Goal: Task Accomplishment & Management: Use online tool/utility

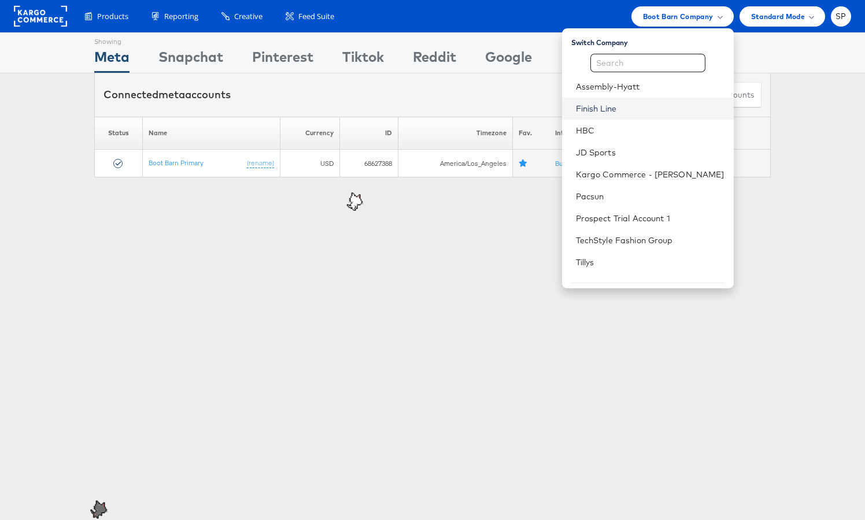
click at [655, 107] on link "Finish Line" at bounding box center [650, 109] width 149 height 12
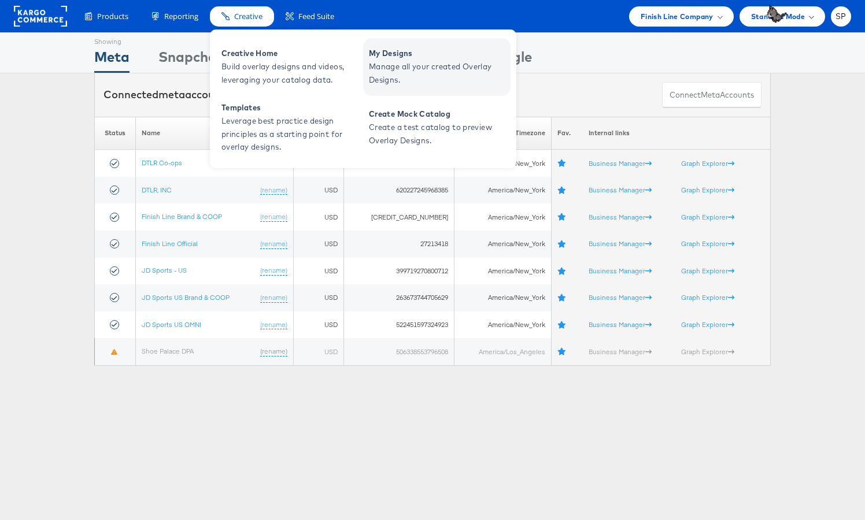
click at [395, 66] on span "Manage all your created Overlay Designs." at bounding box center [438, 73] width 139 height 27
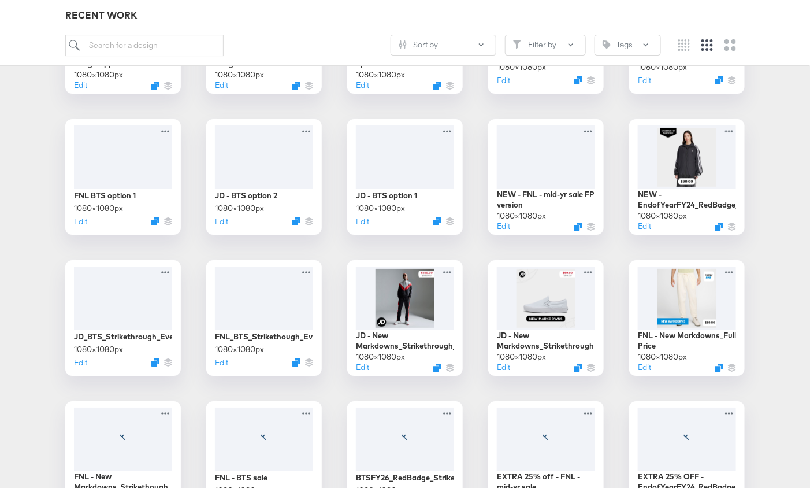
scroll to position [1408, 0]
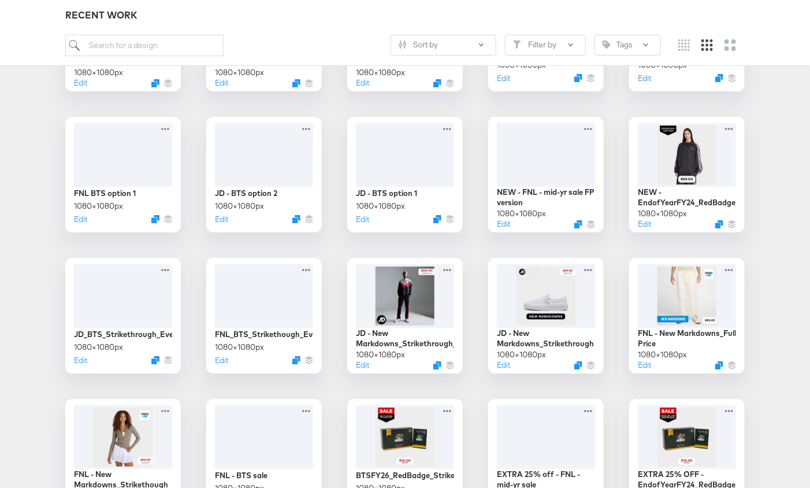
drag, startPoint x: 765, startPoint y: 206, endPoint x: 761, endPoint y: 68, distance: 138.2
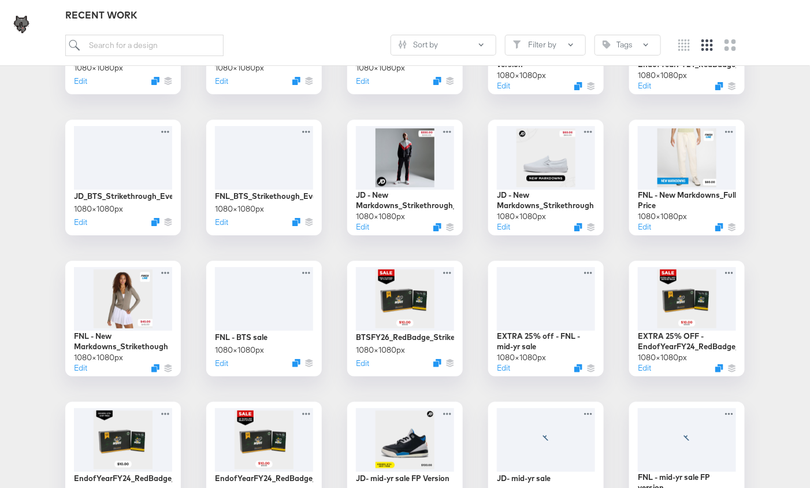
scroll to position [1545, 0]
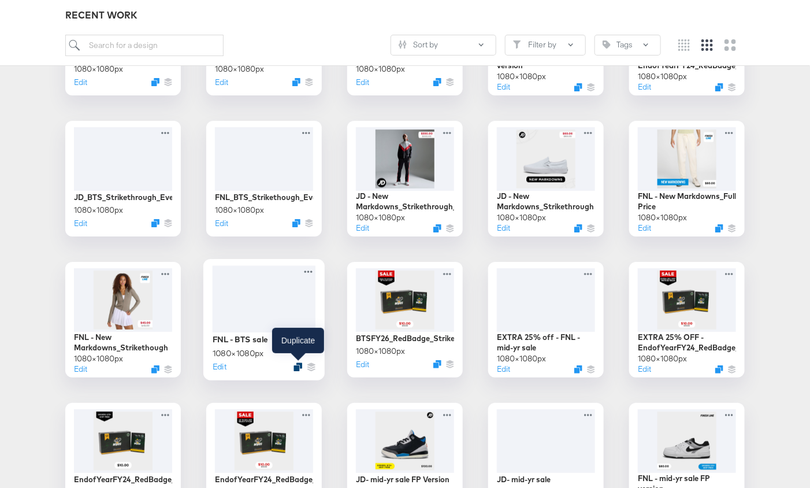
click at [298, 364] on icon "Duplicate" at bounding box center [298, 366] width 9 height 9
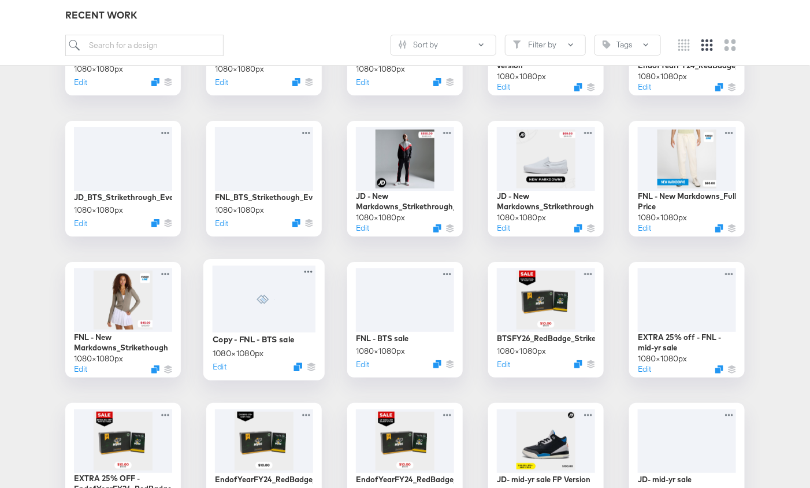
click at [286, 298] on div at bounding box center [264, 298] width 103 height 66
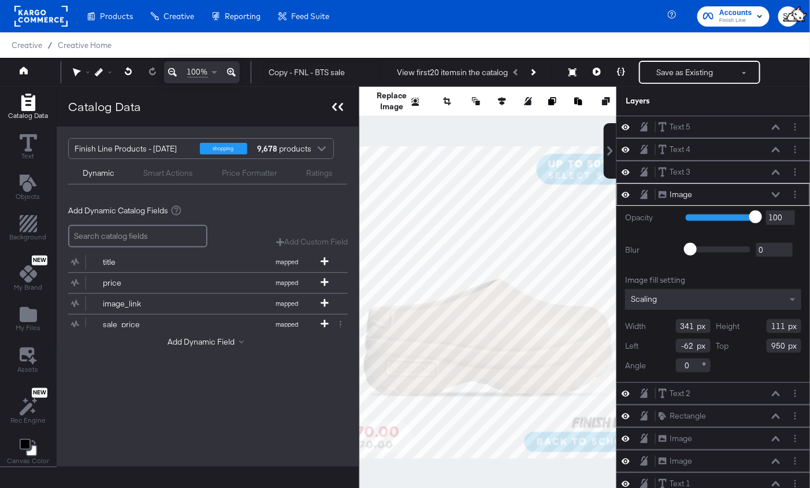
click at [339, 109] on icon at bounding box center [341, 107] width 5 height 8
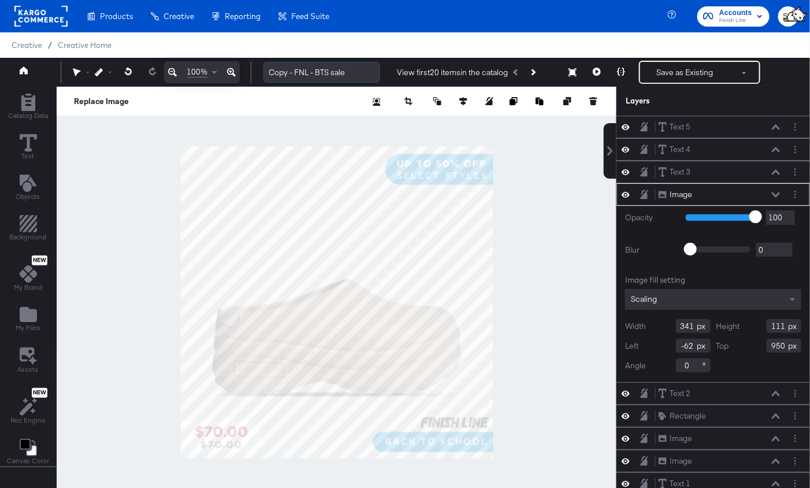
click at [279, 73] on input "Copy - FNL - BTS sale" at bounding box center [322, 72] width 117 height 21
drag, startPoint x: 313, startPoint y: 75, endPoint x: 325, endPoint y: 73, distance: 11.7
click at [325, 73] on input "RED - FNL - BTS sale" at bounding box center [322, 72] width 117 height 21
type input "RED - FNL - [DATE] sale"
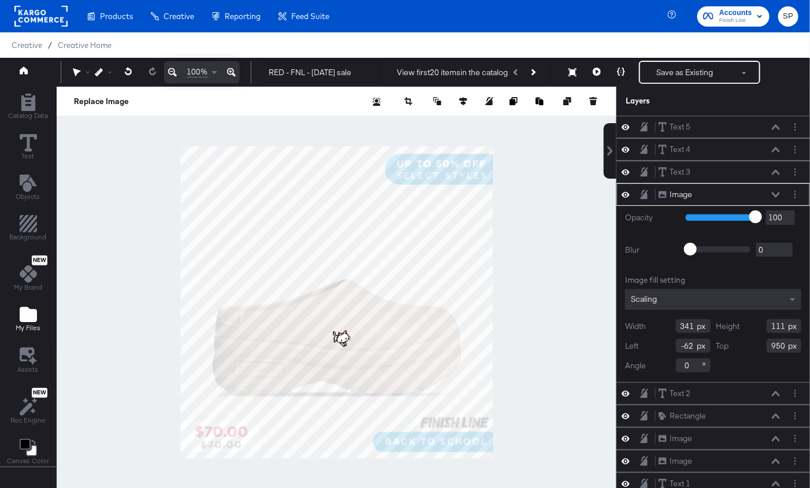
click at [16, 323] on span "My Files" at bounding box center [28, 327] width 25 height 9
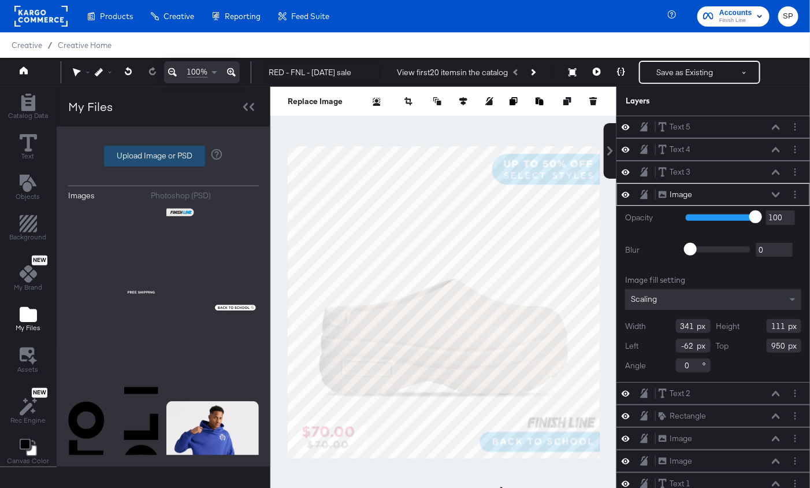
click at [138, 150] on label "Upload Image or PSD" at bounding box center [155, 156] width 100 height 20
click at [164, 156] on input "Upload Image or PSD" at bounding box center [164, 156] width 0 height 0
type input "C:\fakepath\HP_LaborDay_Slider_Mobilev3_750x750 (1).png"
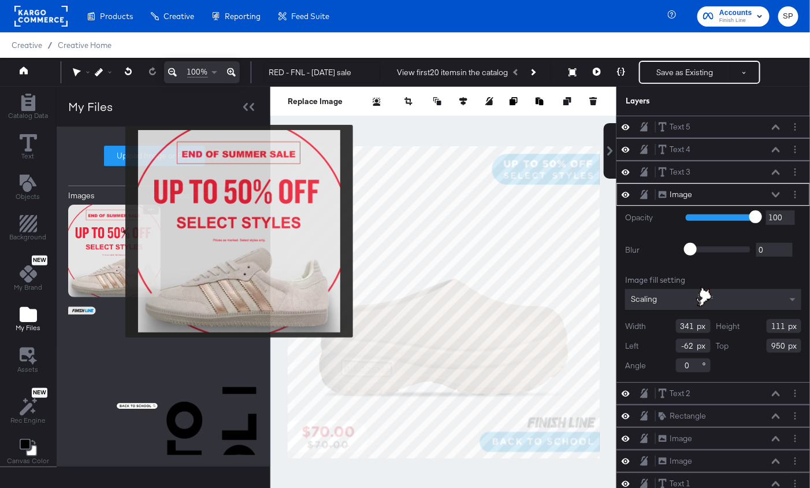
click at [118, 231] on img at bounding box center [114, 251] width 92 height 92
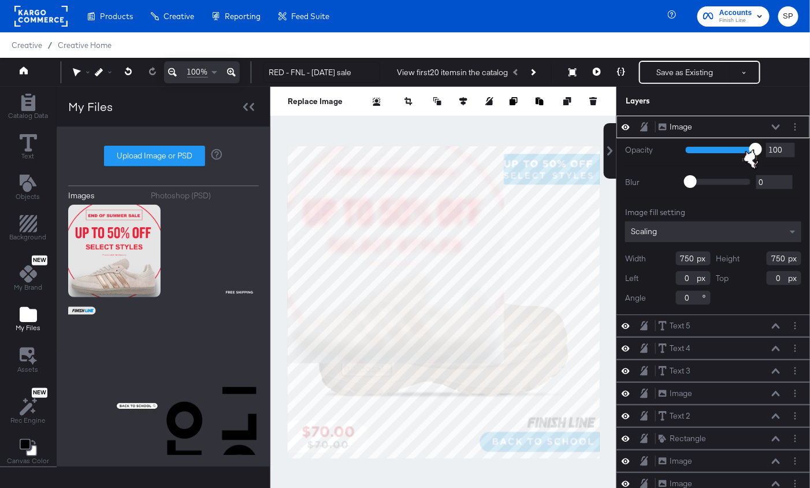
type input "432"
type input "435"
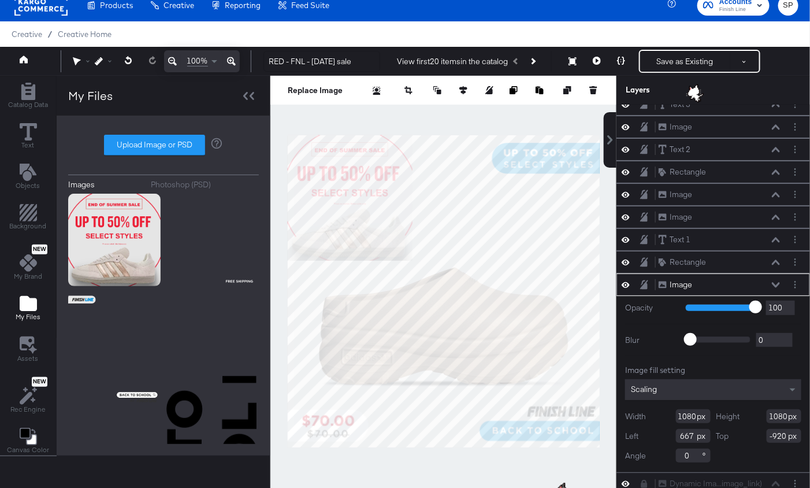
scroll to position [78, 0]
click at [21, 184] on span "Objects" at bounding box center [28, 185] width 24 height 9
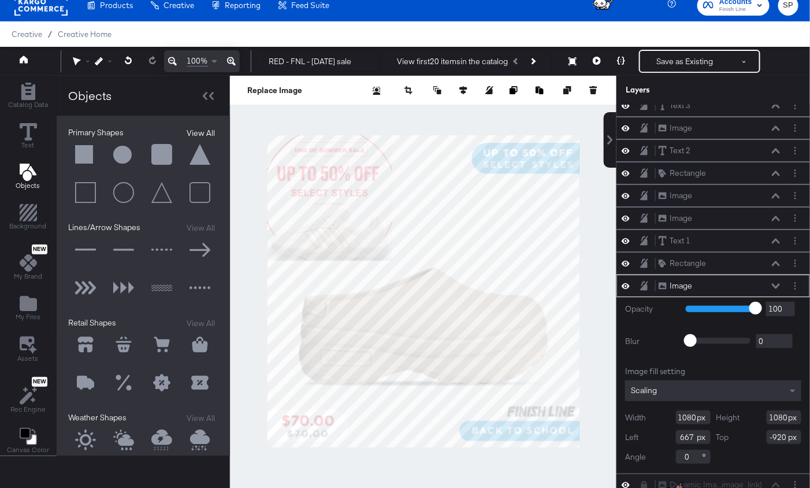
click at [202, 130] on button "View All" at bounding box center [200, 133] width 35 height 12
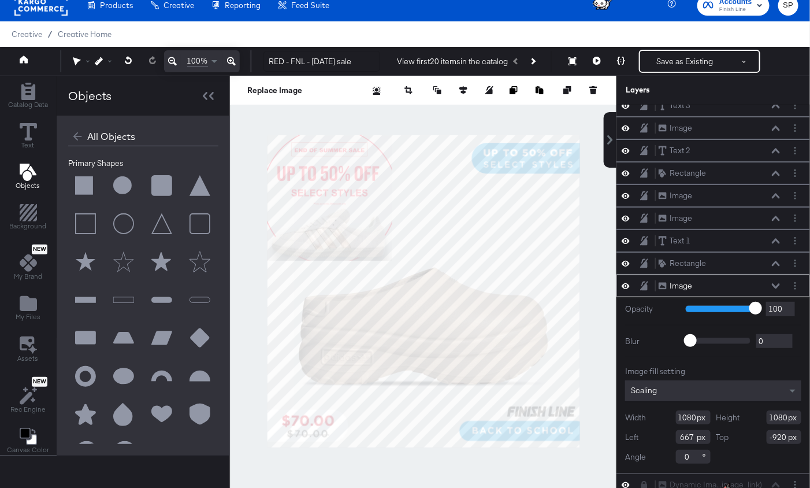
click at [157, 301] on button at bounding box center [161, 300] width 35 height 35
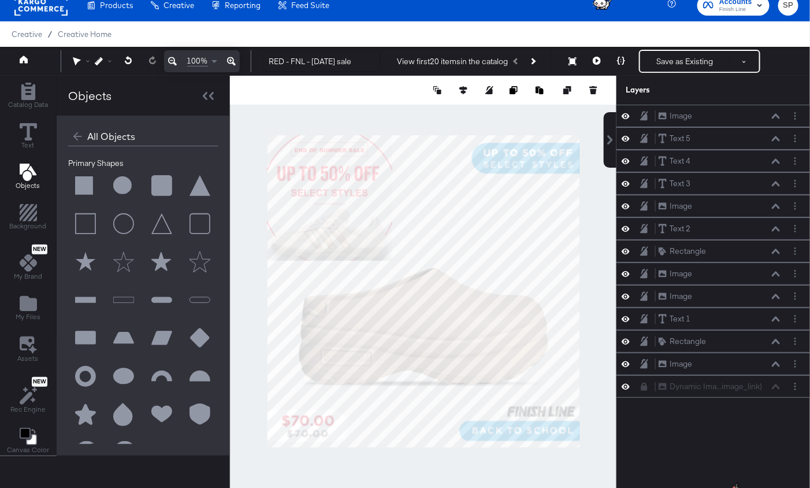
scroll to position [0, 0]
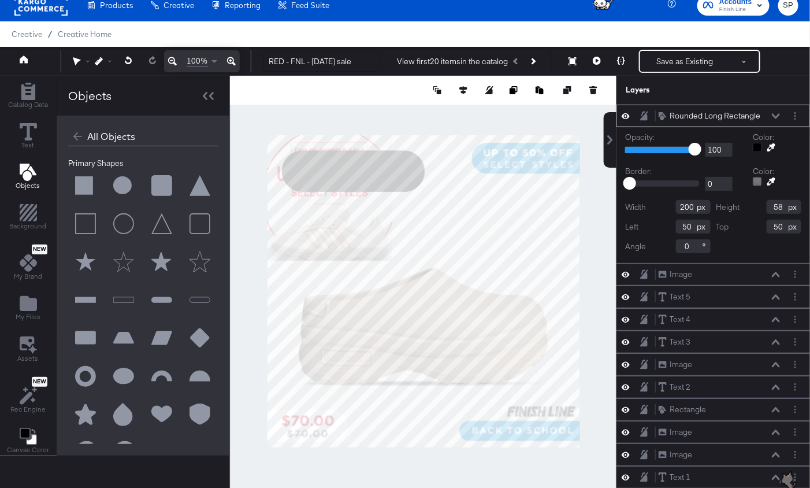
type input "495"
type input "143"
type input "53"
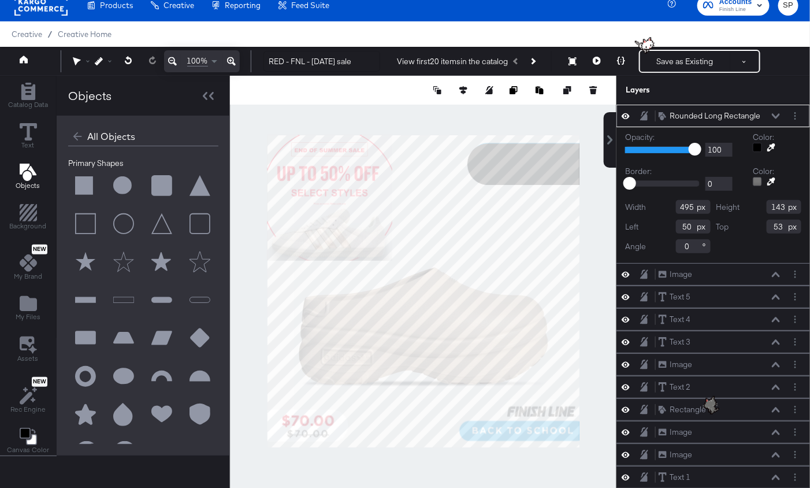
type input "692"
type input "27"
type input "126"
type input "21"
click at [773, 148] on icon at bounding box center [772, 147] width 8 height 8
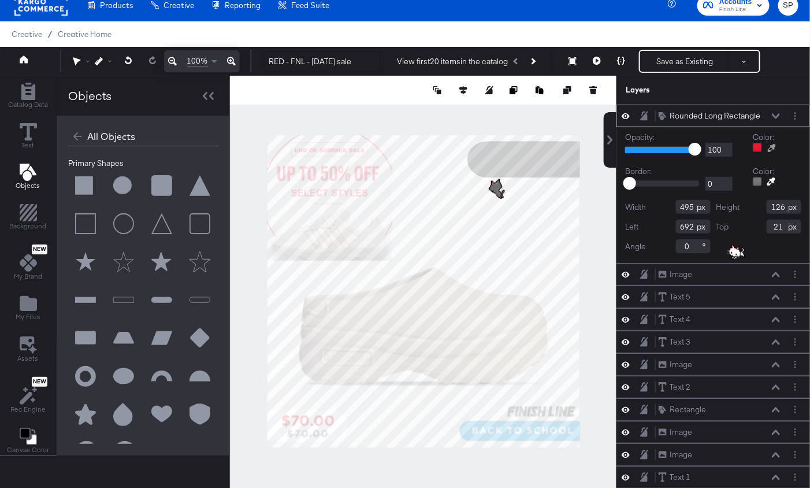
click at [359, 177] on div at bounding box center [423, 291] width 385 height 431
type input "495"
type input "126"
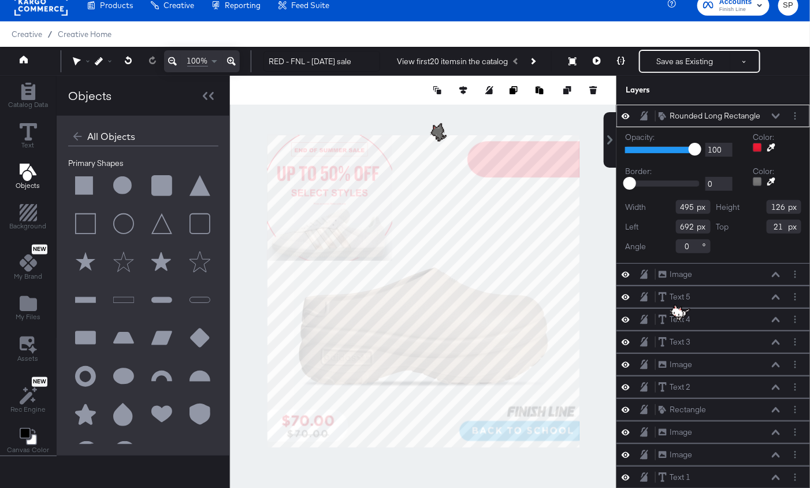
click at [777, 117] on icon at bounding box center [776, 115] width 8 height 5
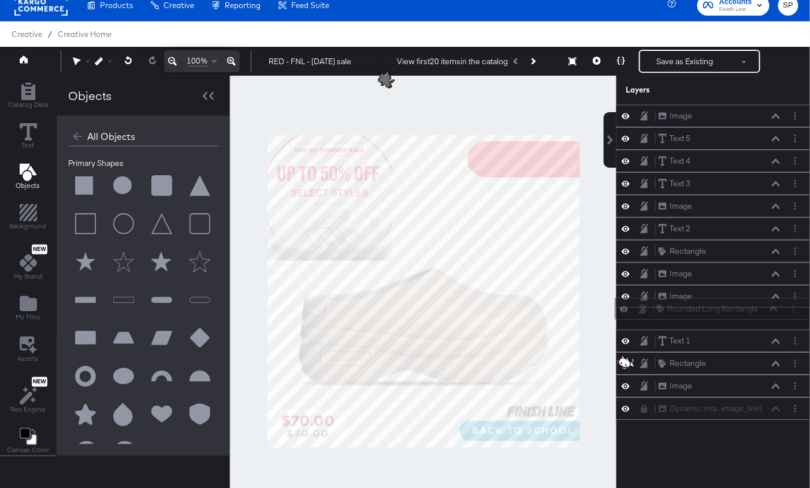
drag, startPoint x: 766, startPoint y: 115, endPoint x: 763, endPoint y: 318, distance: 203.4
click at [763, 318] on div "Rounded Long Rectangle Rounded Long Rectangle Image Image Text 5 Text 5 Text 4 …" at bounding box center [714, 262] width 194 height 315
drag, startPoint x: 763, startPoint y: 318, endPoint x: 763, endPoint y: 340, distance: 22.0
click at [763, 340] on div "Image Image Text 5 Text 5 Text 4 Text 4 Text 3 Text 3 Image Image Text 2 Text 2…" at bounding box center [714, 262] width 194 height 315
click at [627, 359] on icon at bounding box center [626, 364] width 8 height 10
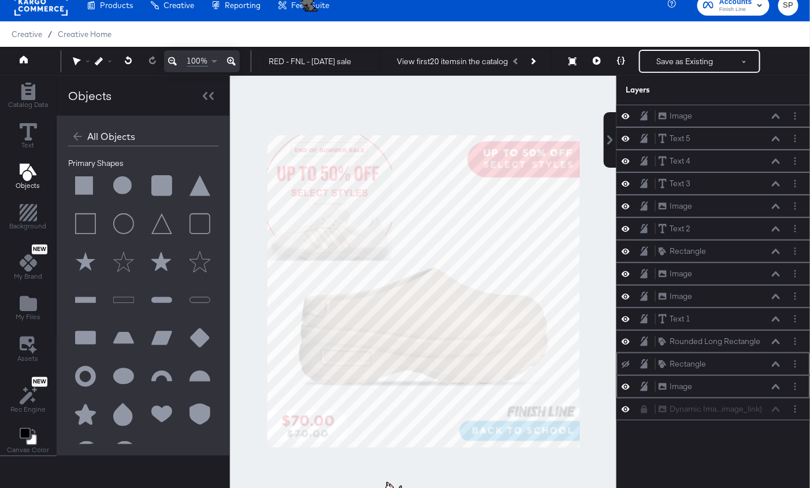
click at [630, 382] on button at bounding box center [625, 386] width 9 height 11
click at [630, 383] on icon at bounding box center [626, 387] width 8 height 8
click at [630, 382] on icon at bounding box center [626, 386] width 8 height 10
click at [630, 318] on div at bounding box center [629, 318] width 16 height 11
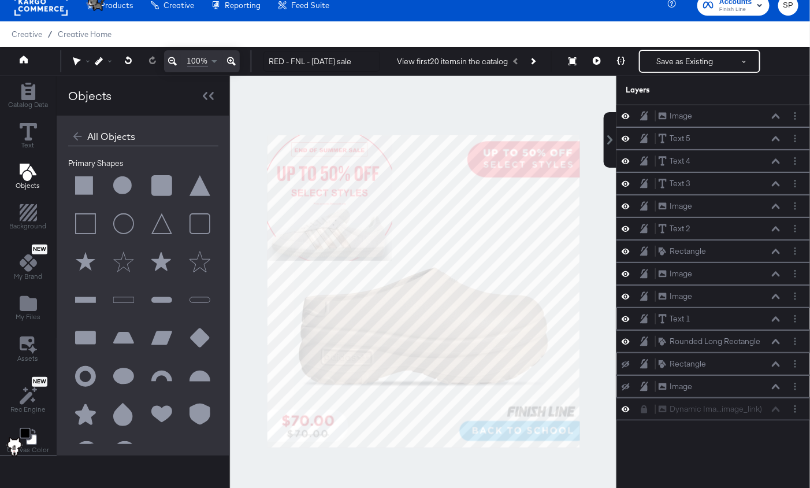
click at [626, 317] on icon at bounding box center [626, 319] width 8 height 10
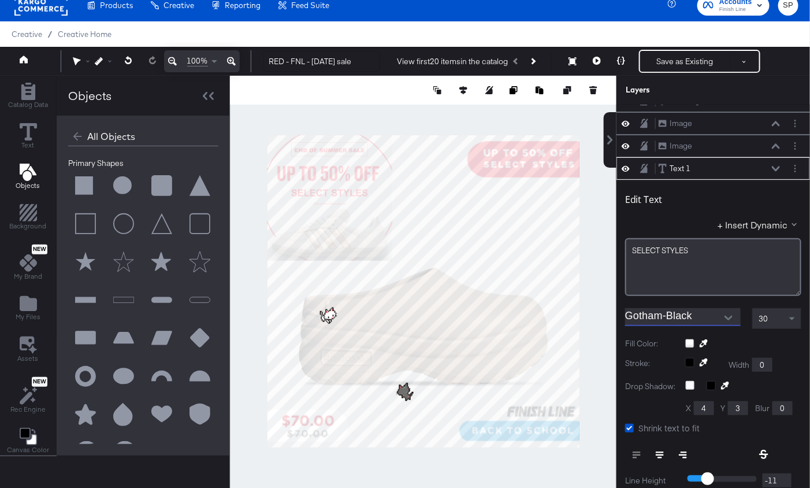
scroll to position [149, 0]
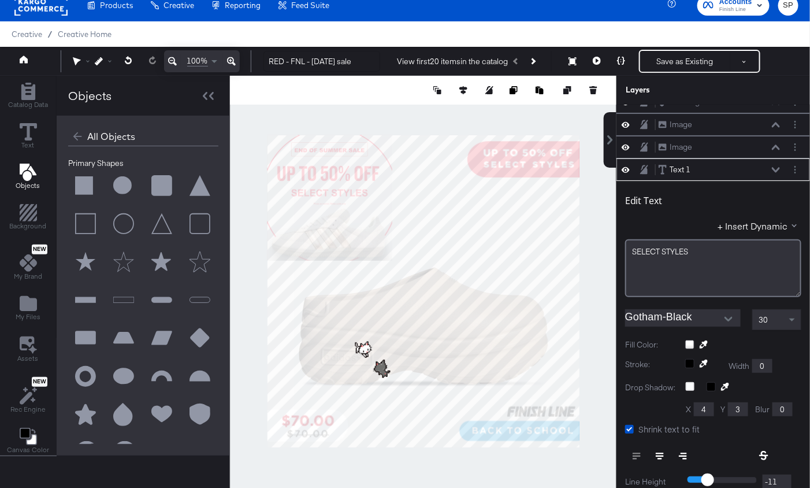
click at [778, 167] on icon at bounding box center [776, 170] width 8 height 6
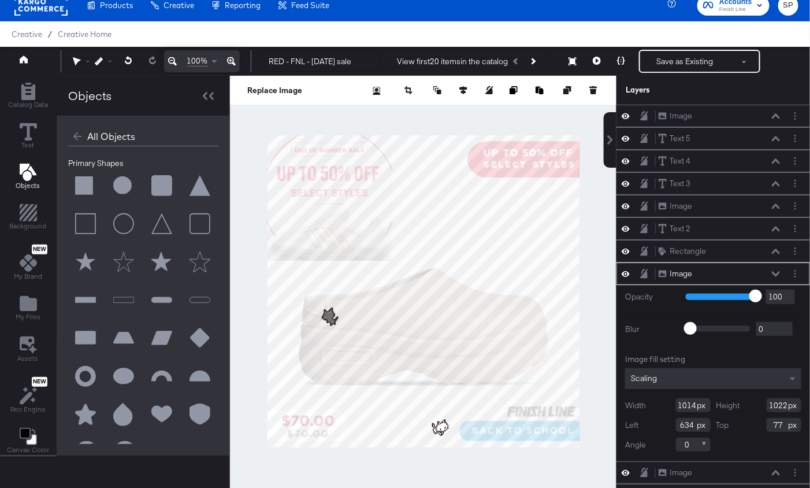
click at [628, 271] on icon at bounding box center [626, 274] width 8 height 6
click at [628, 270] on icon at bounding box center [626, 274] width 8 height 8
click at [645, 269] on icon at bounding box center [644, 274] width 8 height 10
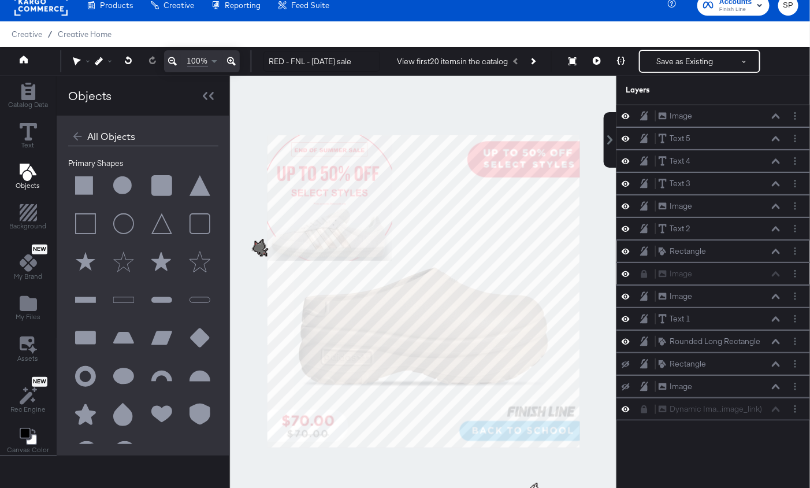
click at [626, 249] on icon at bounding box center [626, 251] width 8 height 10
click at [626, 249] on icon at bounding box center [626, 252] width 8 height 8
click at [777, 339] on icon at bounding box center [776, 342] width 8 height 6
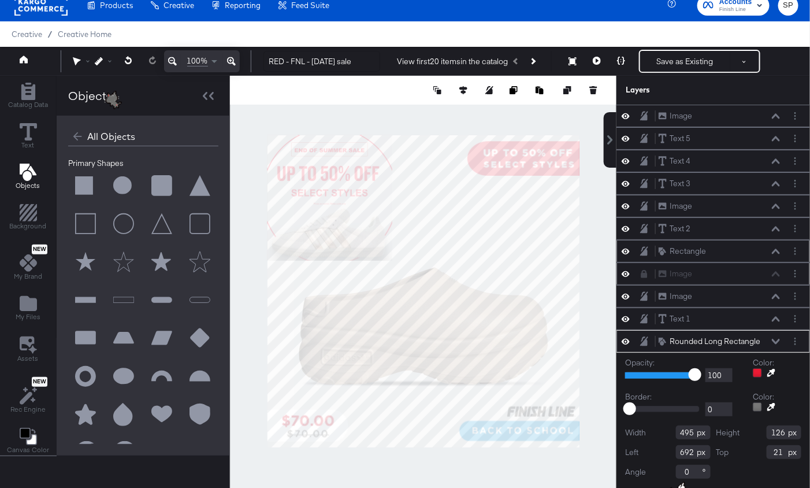
type input "120"
click at [157, 298] on button at bounding box center [161, 300] width 35 height 35
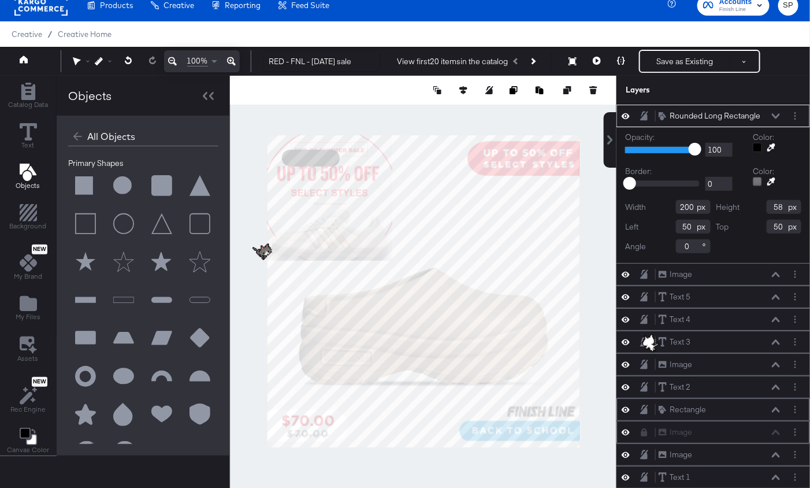
type input "478"
type input "54"
type input "53"
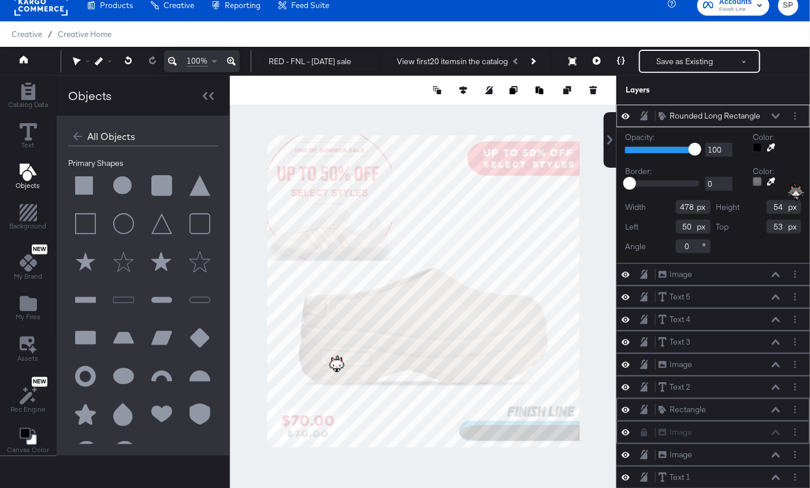
type input "664"
type input "1003"
type input "482"
type input "100"
type input "667"
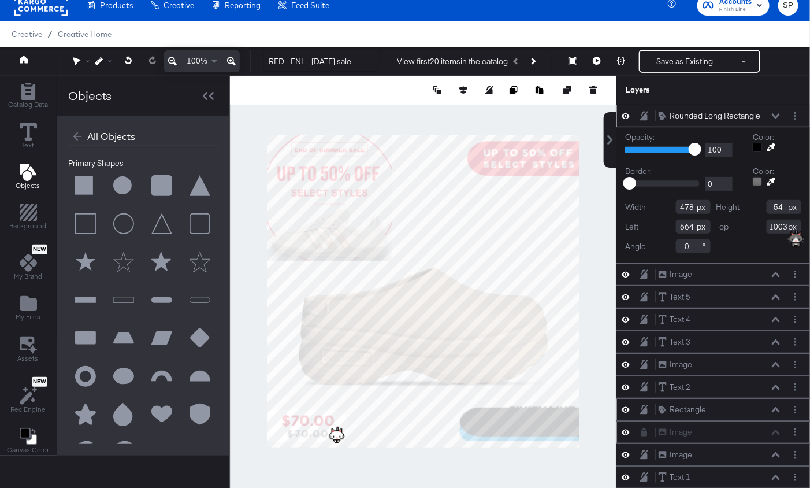
type input "942"
type input "649"
type input "980"
type input "72"
type input "988"
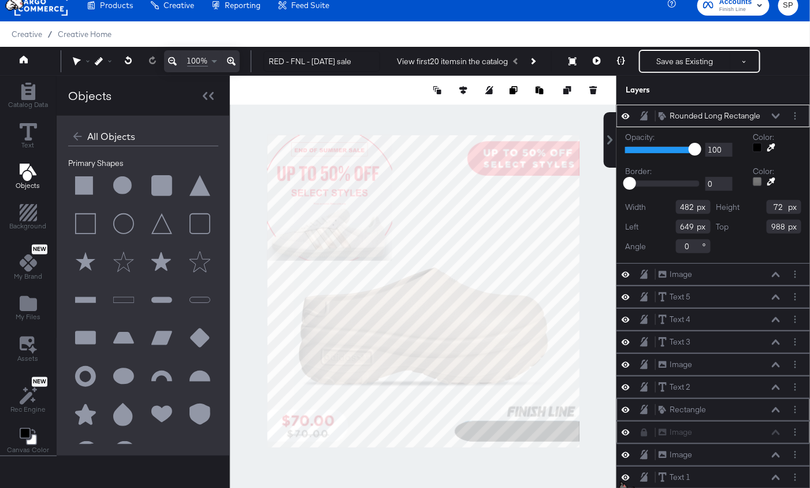
type input "647"
click at [769, 144] on icon at bounding box center [772, 148] width 8 height 8
click at [472, 158] on div at bounding box center [423, 291] width 385 height 431
type input "482"
type input "72"
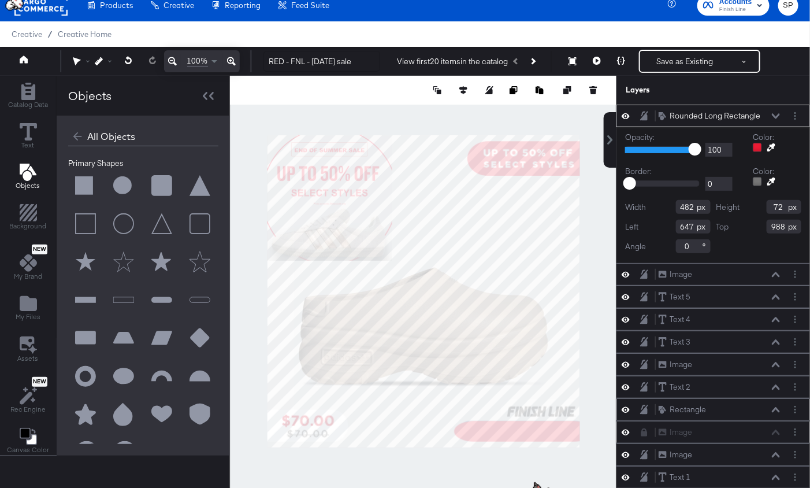
click at [772, 115] on div "Rounded Long Rectangle Rounded Long Rectangle" at bounding box center [719, 116] width 123 height 12
click at [773, 115] on button at bounding box center [776, 116] width 9 height 7
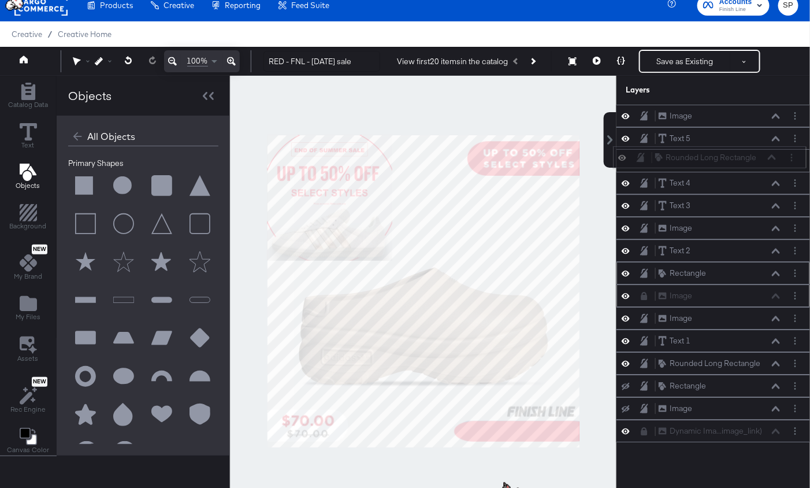
scroll to position [9, 0]
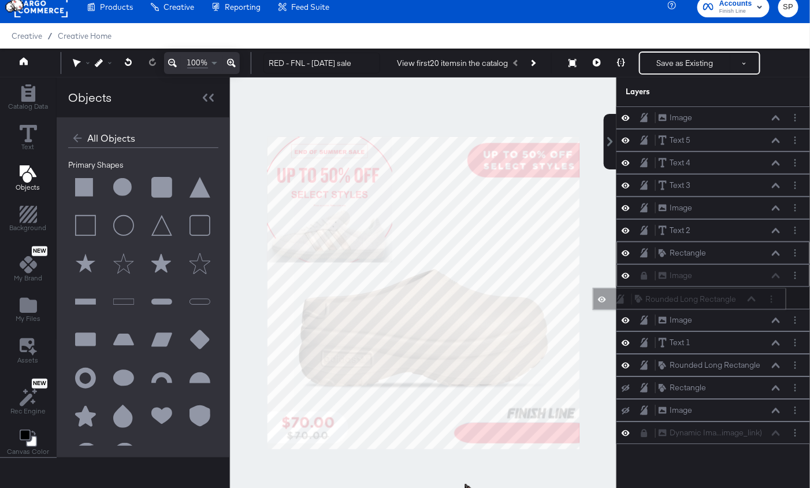
drag, startPoint x: 763, startPoint y: 114, endPoint x: 740, endPoint y: 303, distance: 190.5
click at [740, 303] on div "Rounded Long Rectangle Rounded Long Rectangle" at bounding box center [696, 299] width 123 height 12
click at [621, 273] on div at bounding box center [629, 275] width 16 height 11
click at [625, 273] on icon at bounding box center [626, 276] width 8 height 6
click at [628, 250] on icon at bounding box center [626, 253] width 8 height 10
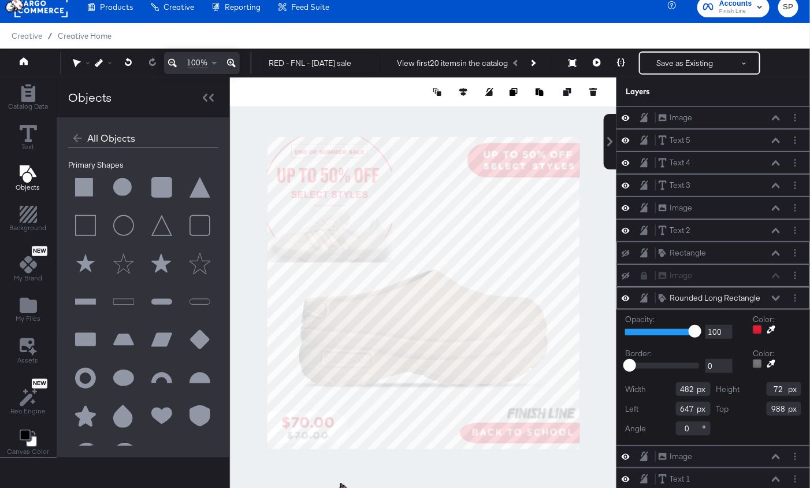
type input "462"
type input "667"
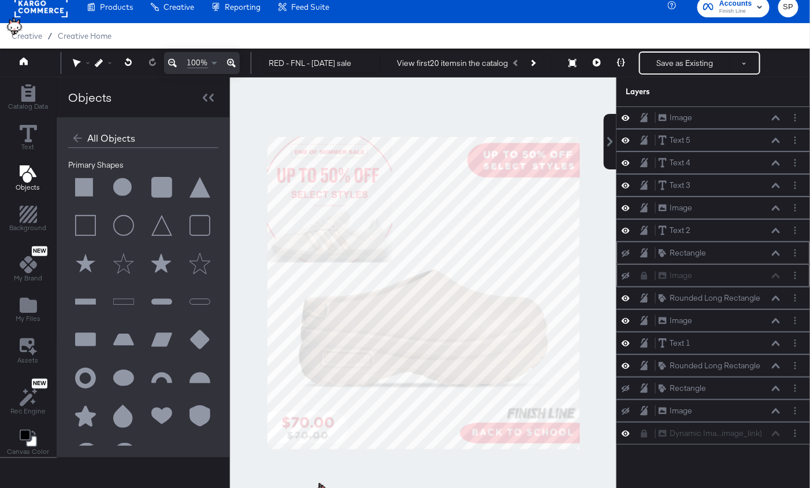
click at [611, 422] on div at bounding box center [423, 292] width 387 height 431
click at [81, 336] on button at bounding box center [85, 340] width 35 height 35
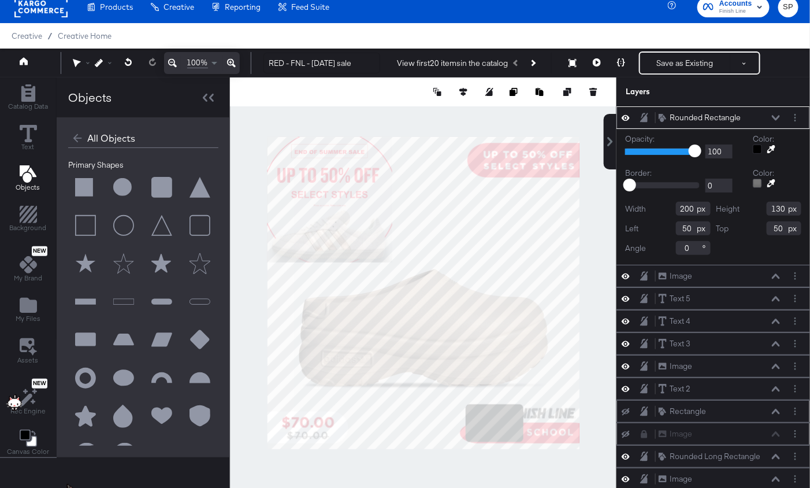
type input "686"
type input "925"
type input "194"
type input "72"
type input "692"
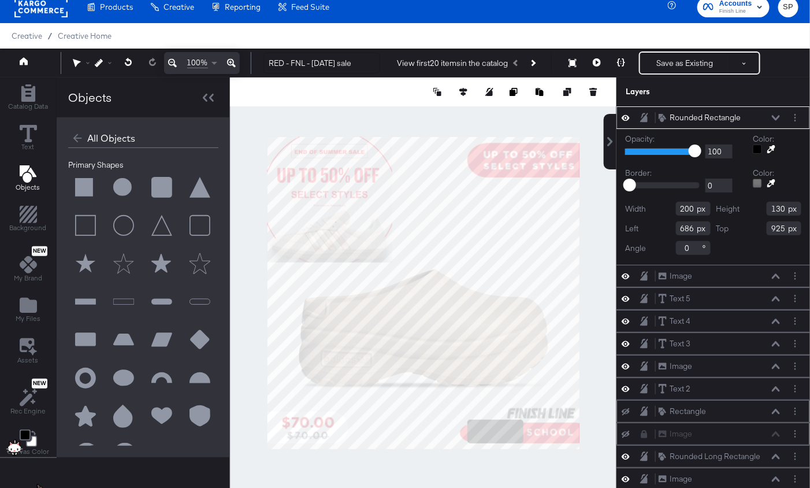
type input "988"
click at [588, 436] on div at bounding box center [423, 292] width 387 height 431
type input "418"
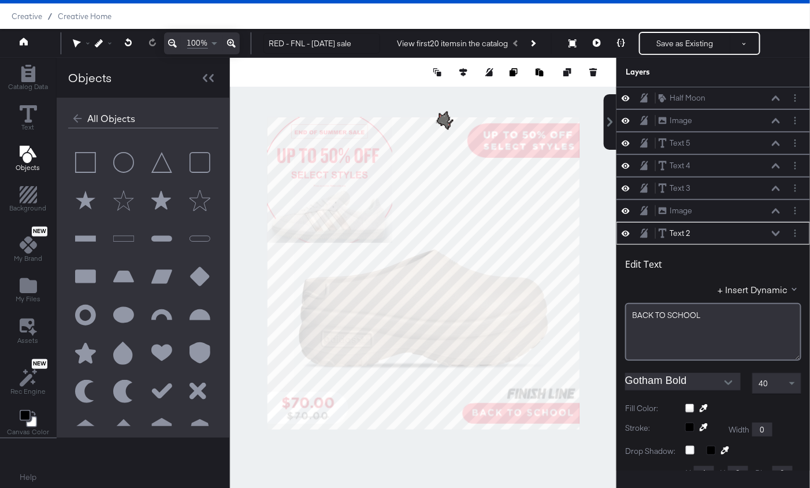
scroll to position [132, 0]
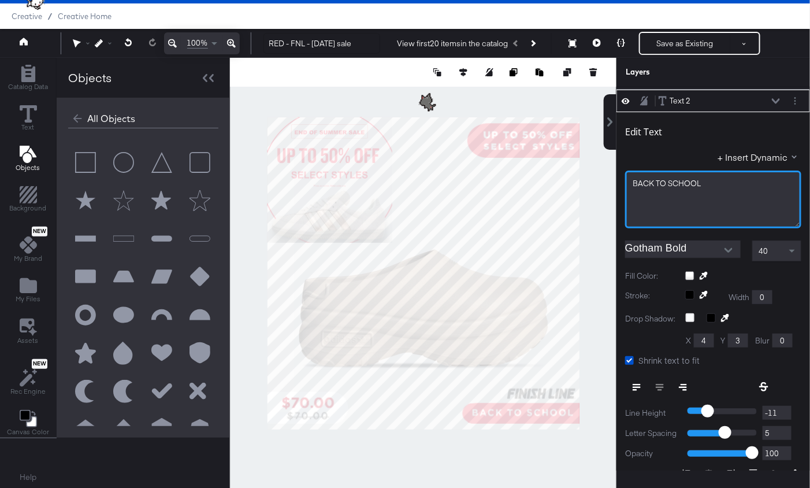
click at [672, 181] on span "BACK TO SCHOOL" at bounding box center [667, 183] width 68 height 10
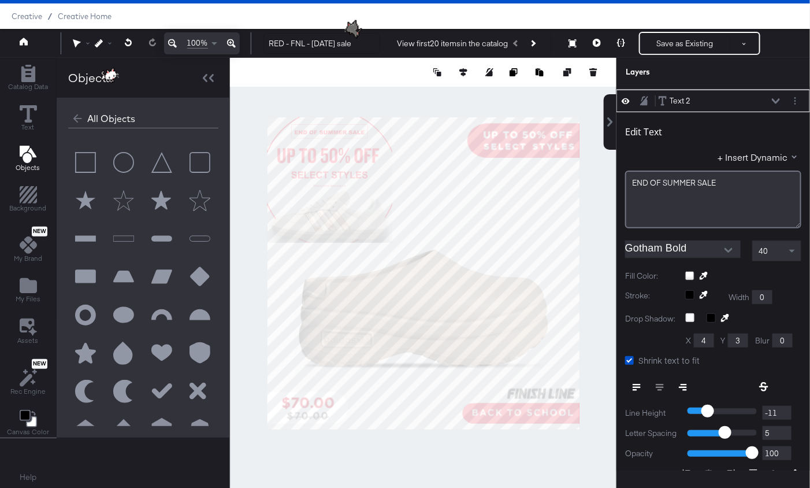
click at [585, 252] on div at bounding box center [423, 273] width 387 height 431
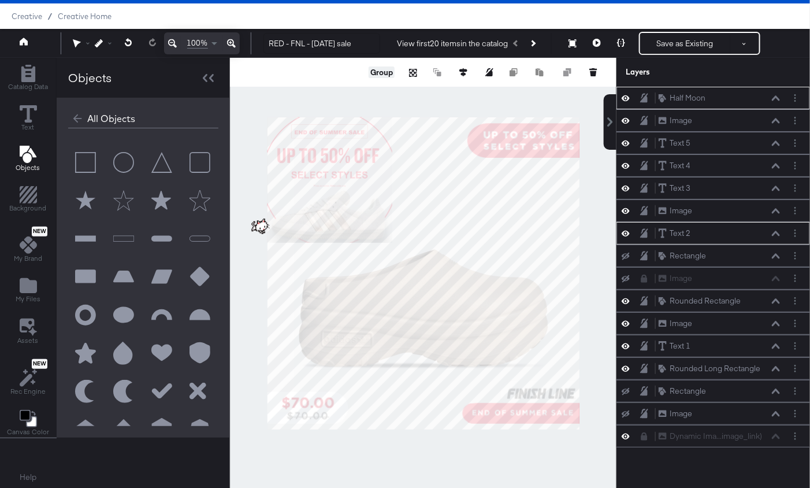
click at [370, 69] on button "Group" at bounding box center [382, 72] width 26 height 12
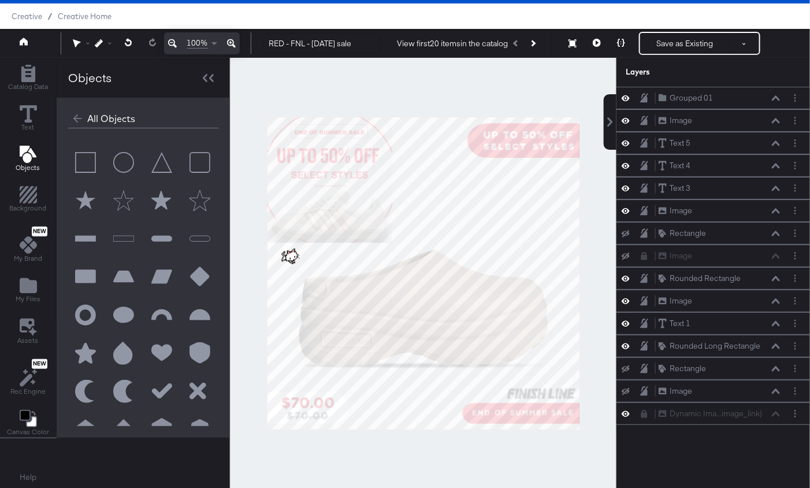
click at [604, 327] on div at bounding box center [423, 273] width 387 height 431
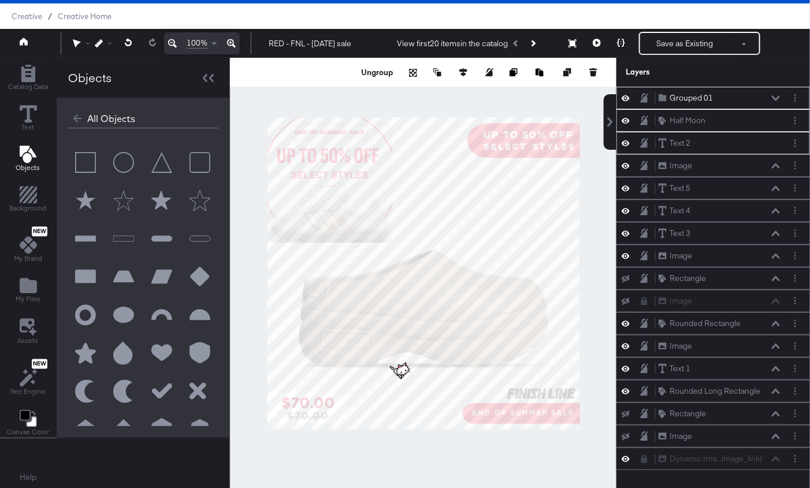
click at [777, 97] on icon at bounding box center [776, 98] width 8 height 6
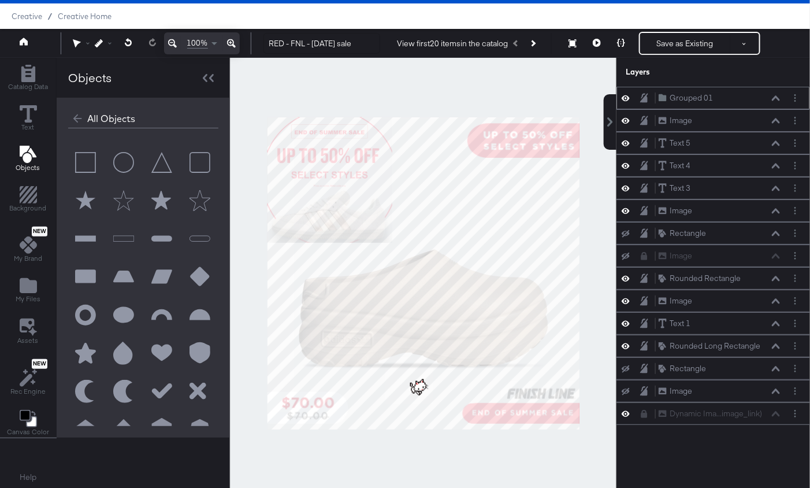
click at [777, 97] on icon at bounding box center [776, 97] width 8 height 5
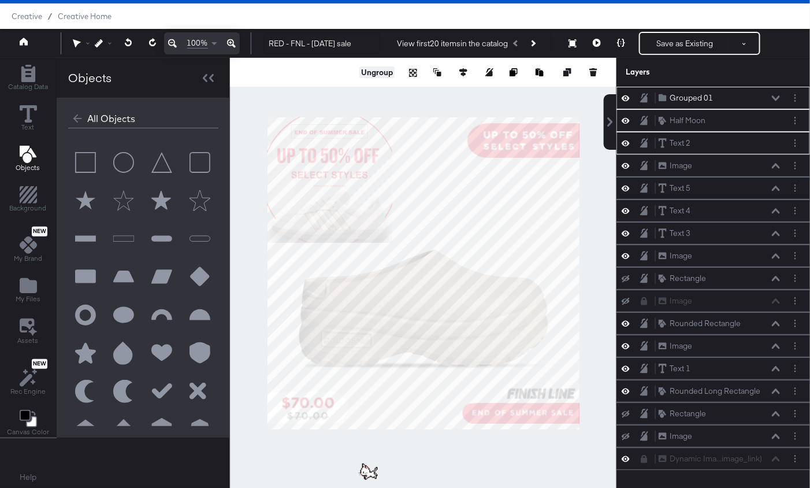
click at [384, 69] on button "Ungroup" at bounding box center [376, 72] width 35 height 12
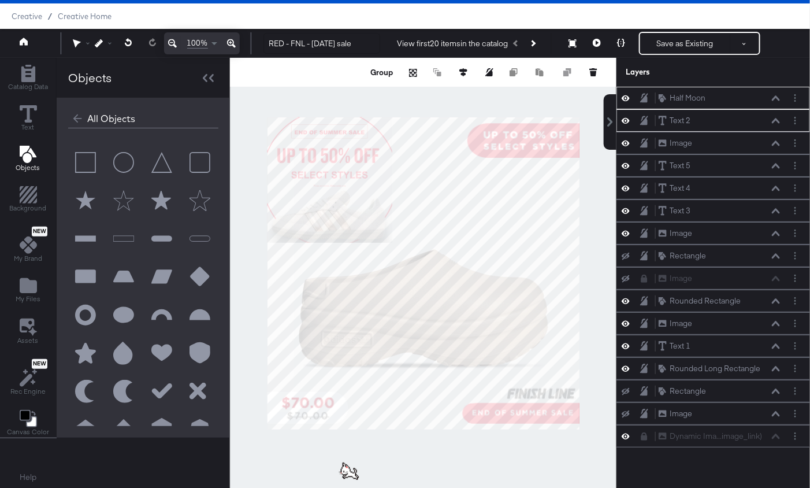
click at [596, 195] on div at bounding box center [423, 273] width 387 height 431
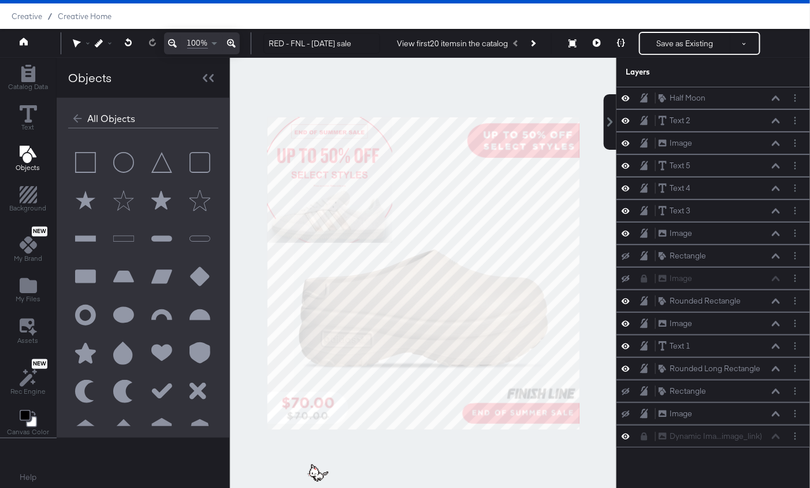
scroll to position [22, 0]
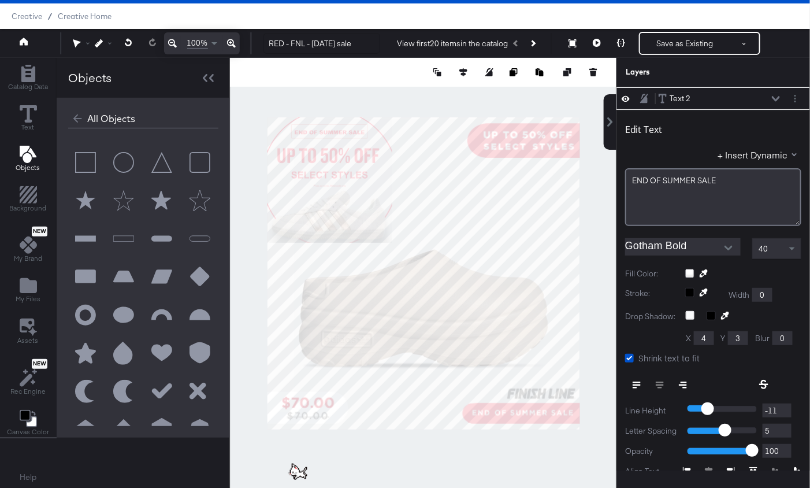
type input "727"
type input "770"
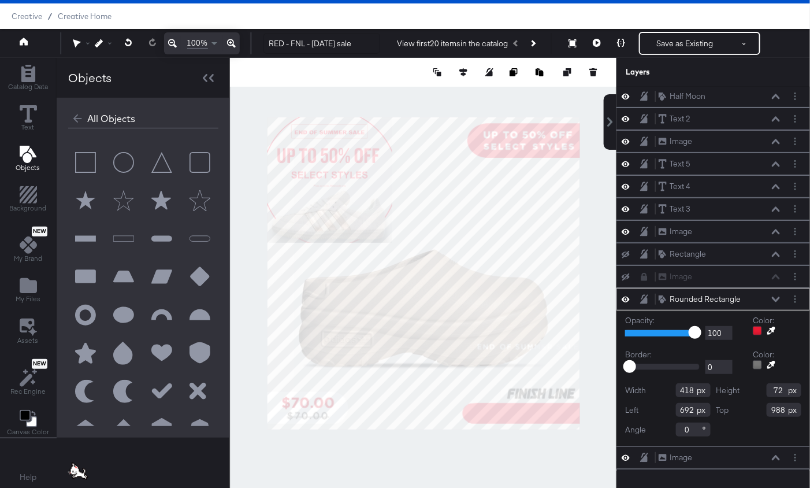
scroll to position [0, 0]
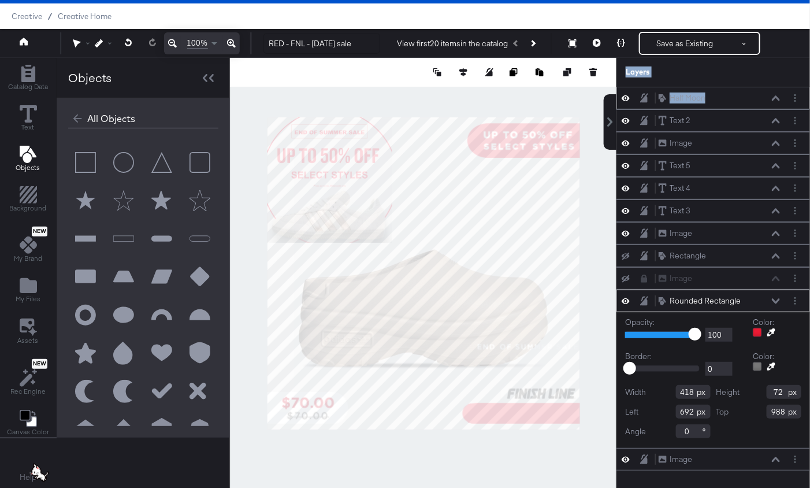
click at [778, 93] on div "Half Moon Half Moon" at bounding box center [719, 98] width 123 height 12
click at [778, 97] on icon at bounding box center [776, 97] width 8 height 5
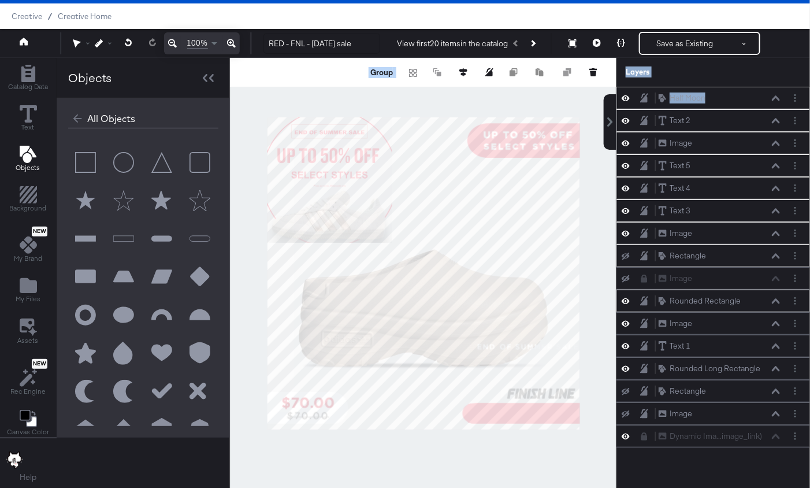
click at [778, 97] on icon at bounding box center [776, 97] width 8 height 5
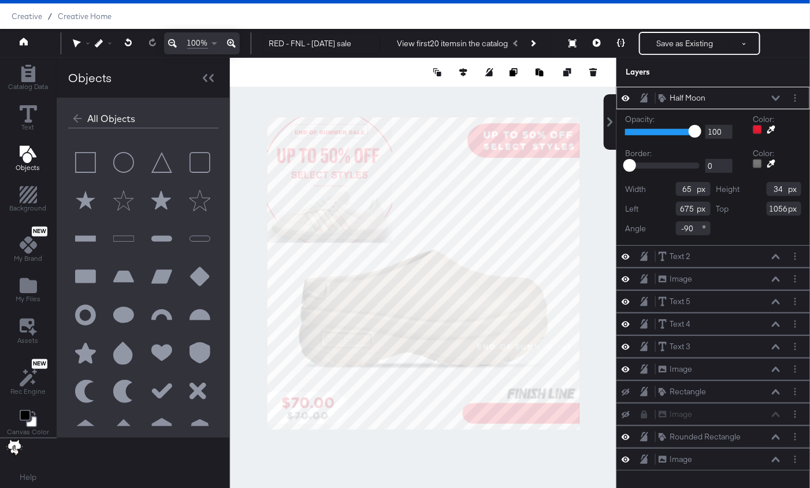
click at [731, 81] on div "Layers" at bounding box center [714, 72] width 194 height 29
click at [777, 94] on div "Half Moon Half Moon" at bounding box center [719, 98] width 123 height 12
click at [774, 97] on icon at bounding box center [776, 97] width 8 height 5
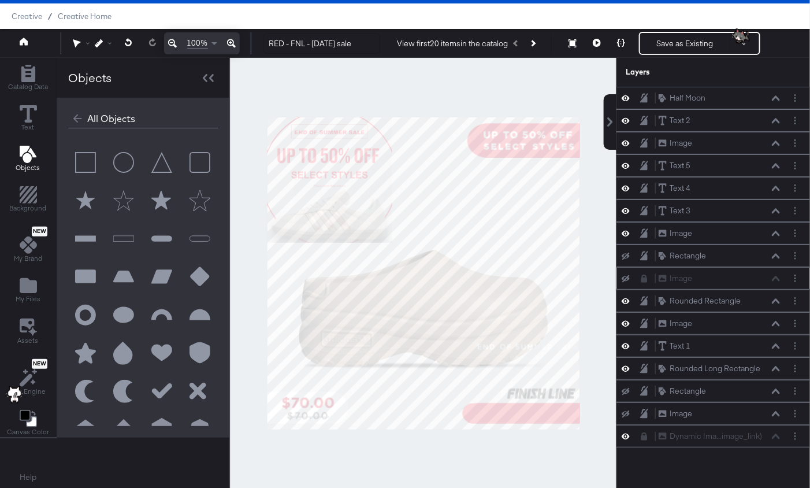
scroll to position [28, 0]
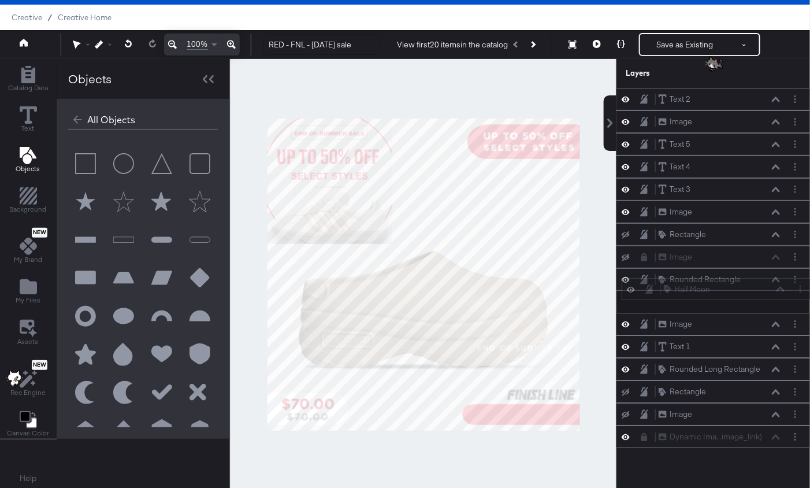
drag, startPoint x: 763, startPoint y: 96, endPoint x: 769, endPoint y: 293, distance: 197.1
click at [769, 293] on div "Half Moon Half Moon" at bounding box center [724, 289] width 123 height 12
click at [777, 278] on button at bounding box center [776, 279] width 9 height 7
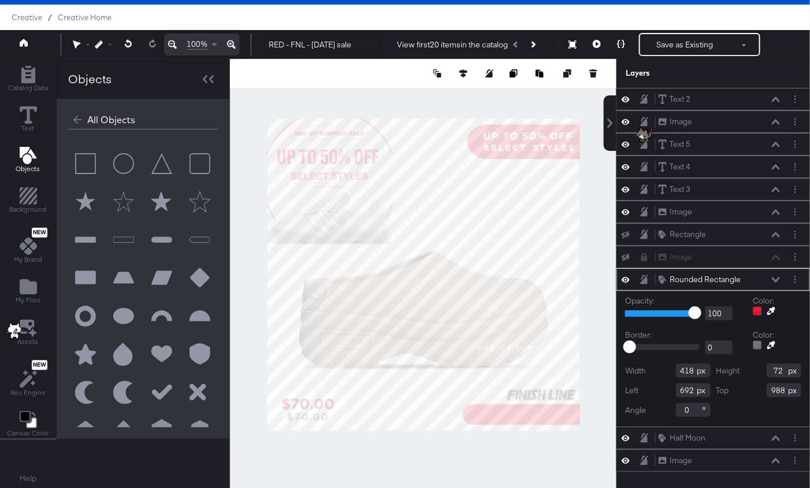
scroll to position [3, 0]
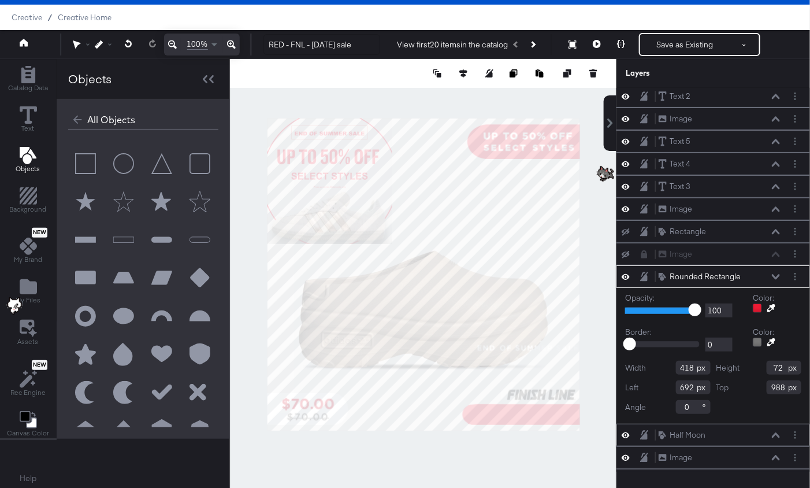
click at [777, 432] on icon at bounding box center [776, 435] width 8 height 6
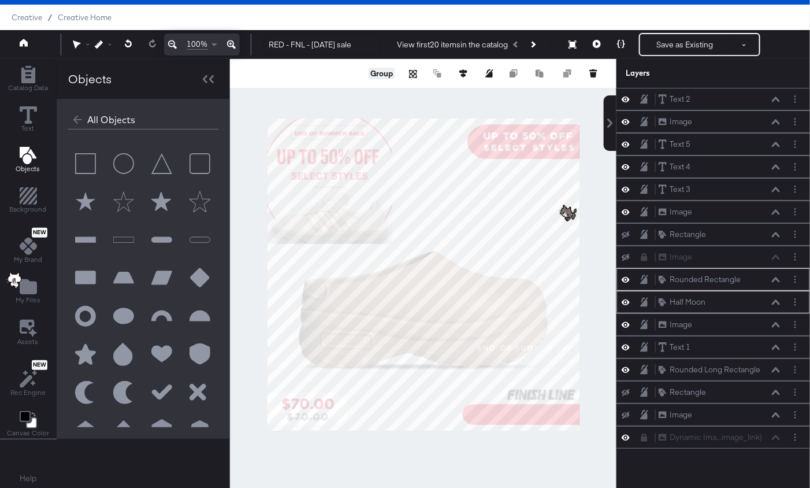
click at [375, 77] on button "Group" at bounding box center [382, 74] width 26 height 12
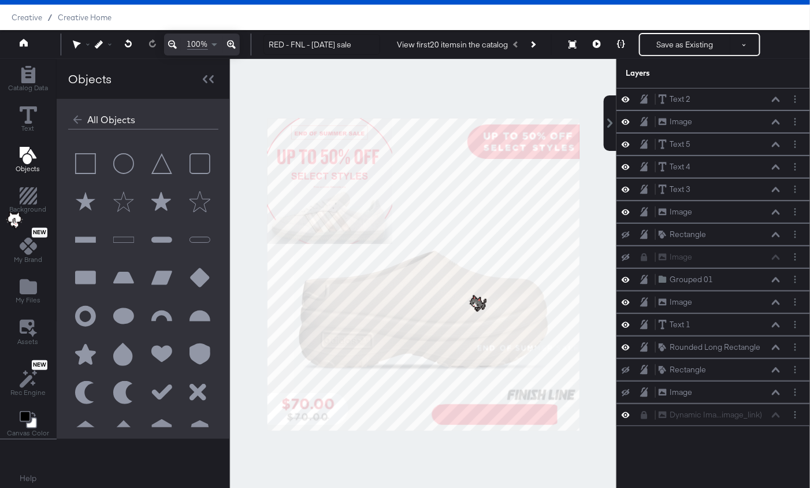
click at [604, 405] on div at bounding box center [423, 274] width 387 height 431
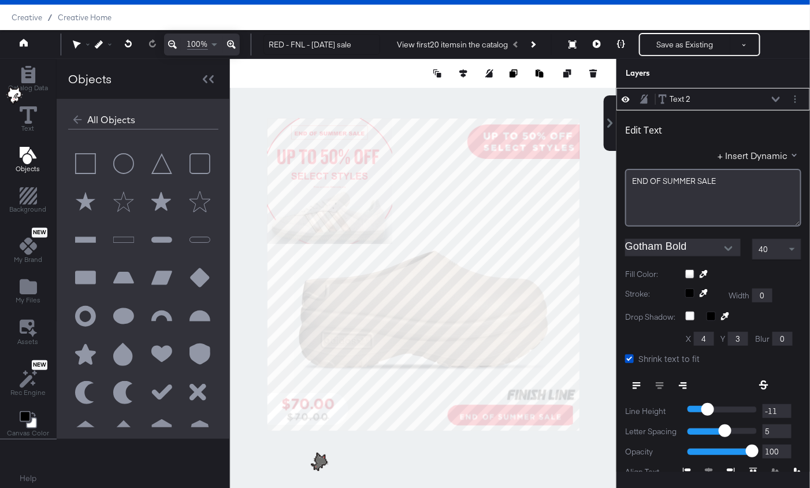
type input "667"
type input "1003"
type input "392"
type input "74"
type input "988"
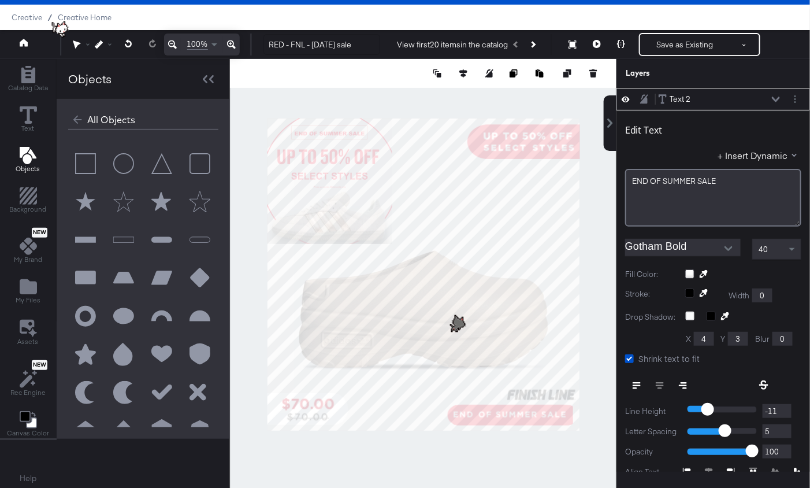
type input "647"
type input "436"
type input "602"
click at [644, 98] on icon at bounding box center [644, 99] width 8 height 10
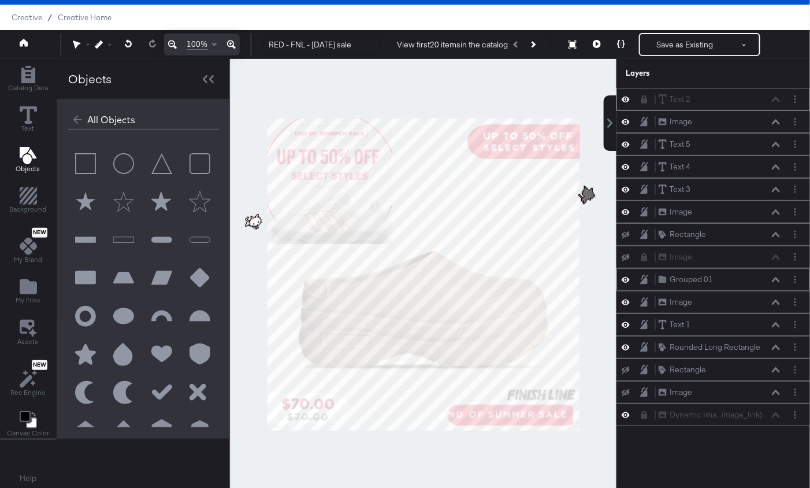
click at [777, 280] on div "Grouped 01 Grouped 01" at bounding box center [719, 279] width 123 height 12
click at [777, 277] on icon at bounding box center [776, 280] width 8 height 6
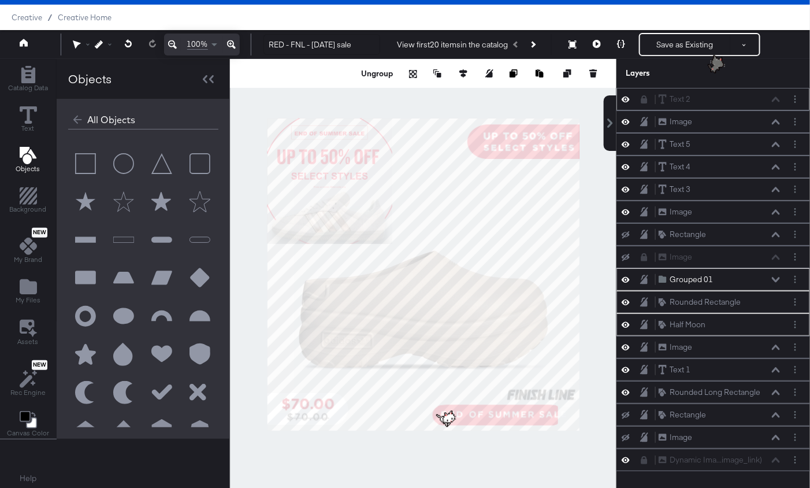
click at [380, 65] on div "Ungroup" at bounding box center [423, 73] width 387 height 29
click at [381, 71] on button "Ungroup" at bounding box center [376, 74] width 35 height 12
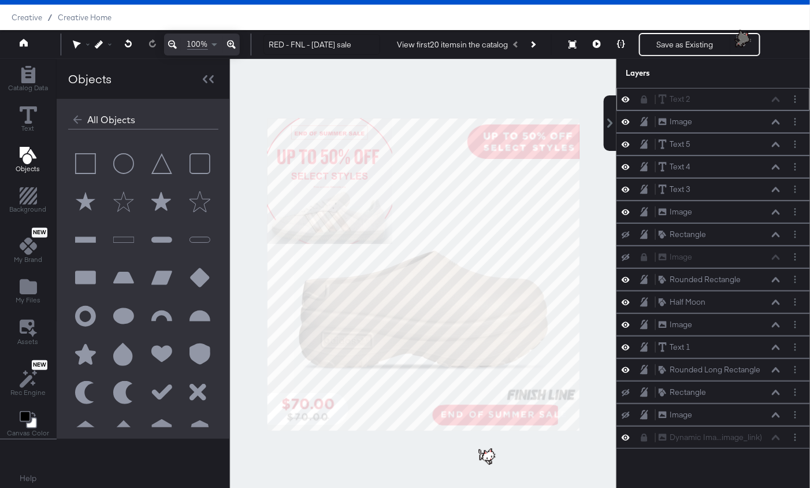
click at [599, 284] on div at bounding box center [423, 274] width 387 height 431
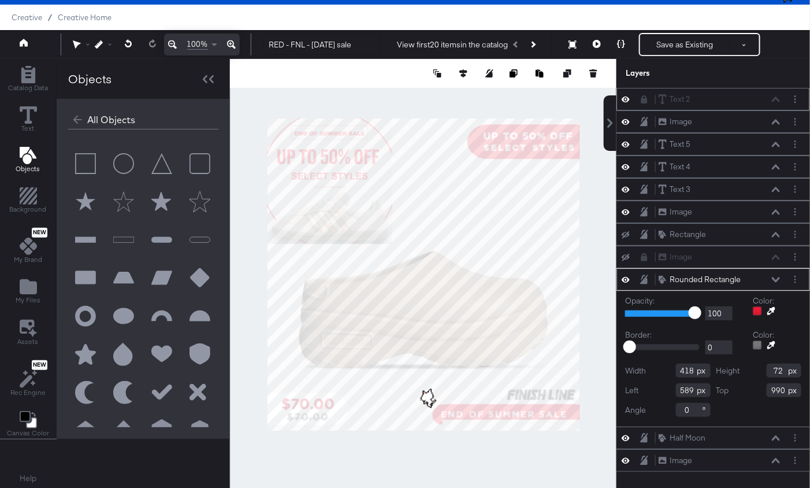
click at [585, 414] on div at bounding box center [423, 274] width 387 height 431
type input "505"
type input "54"
type input "988"
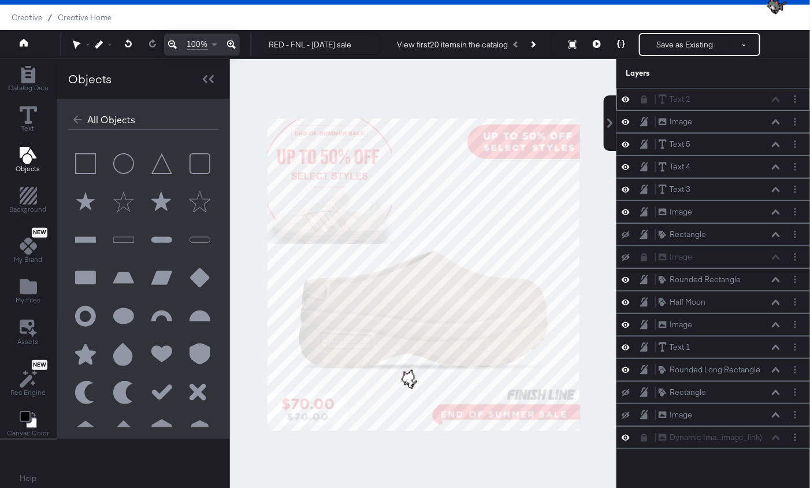
click at [583, 431] on div at bounding box center [423, 274] width 387 height 431
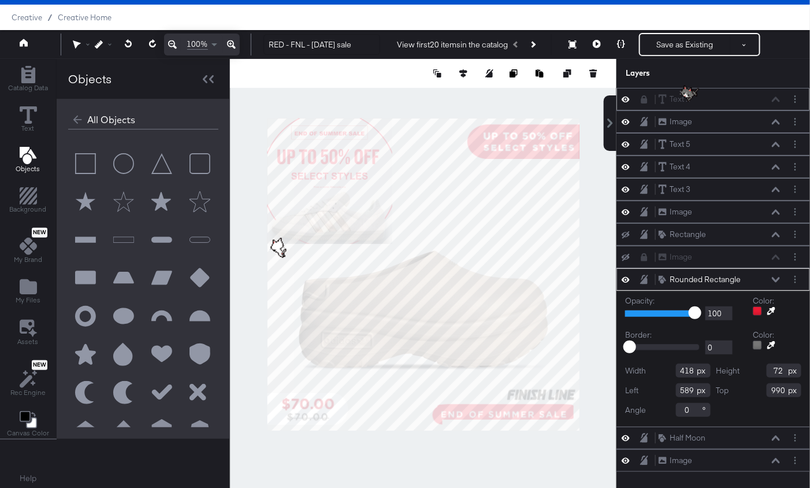
type input "472"
type input "54"
type input "988"
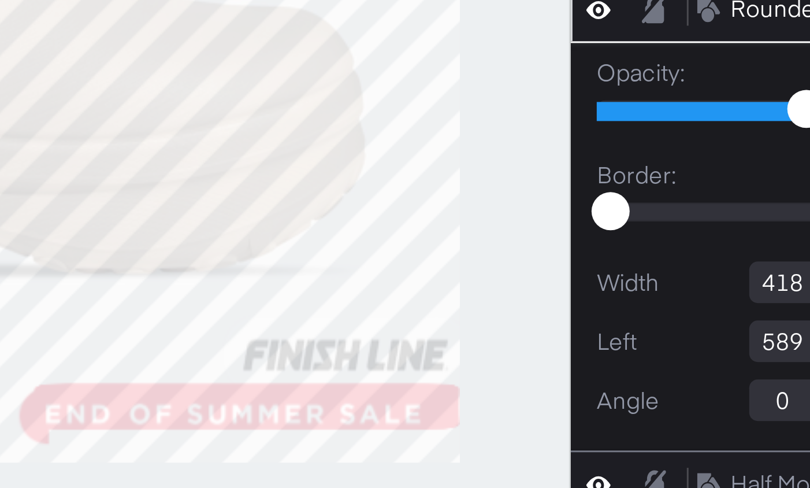
click at [587, 415] on div at bounding box center [423, 274] width 387 height 431
type input "522"
type input "54"
type input "988"
type input "100"
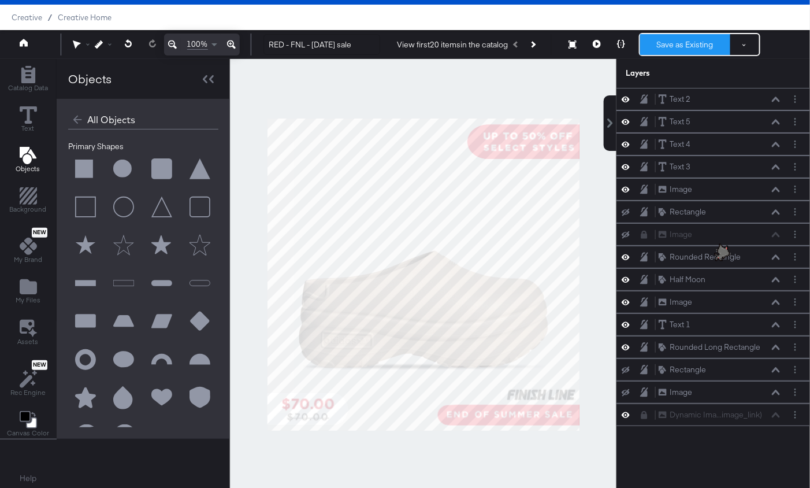
click at [674, 47] on button "Save as Existing" at bounding box center [685, 44] width 90 height 21
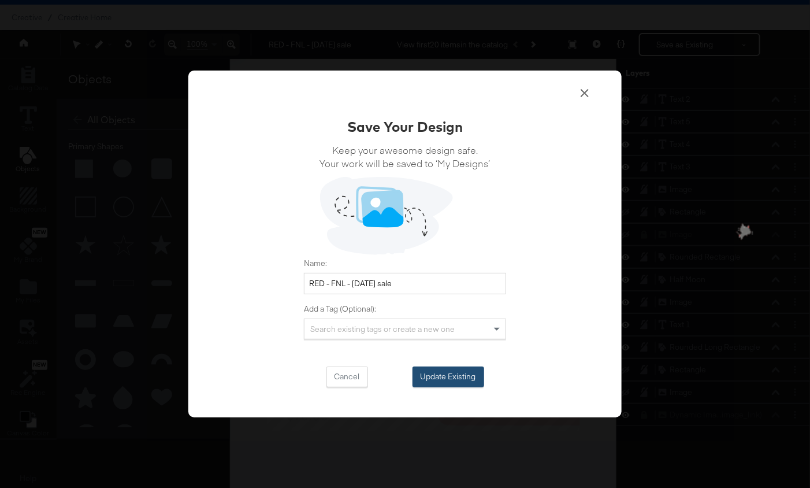
click at [458, 373] on button "Update Existing" at bounding box center [449, 376] width 72 height 21
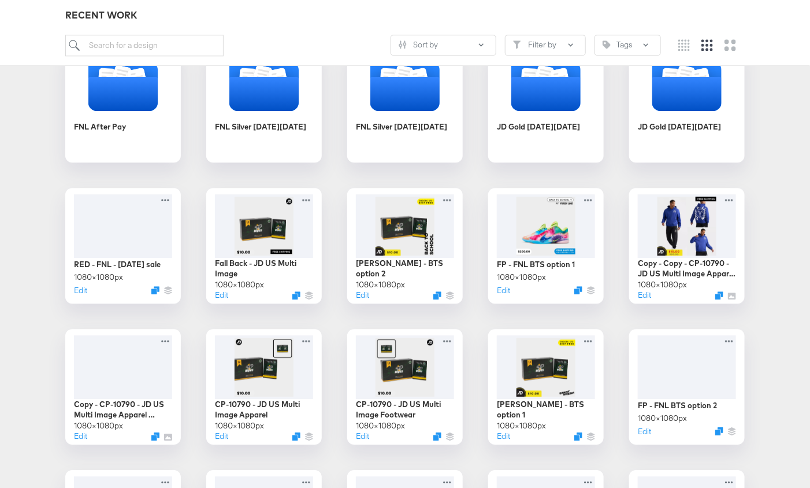
scroll to position [1056, 0]
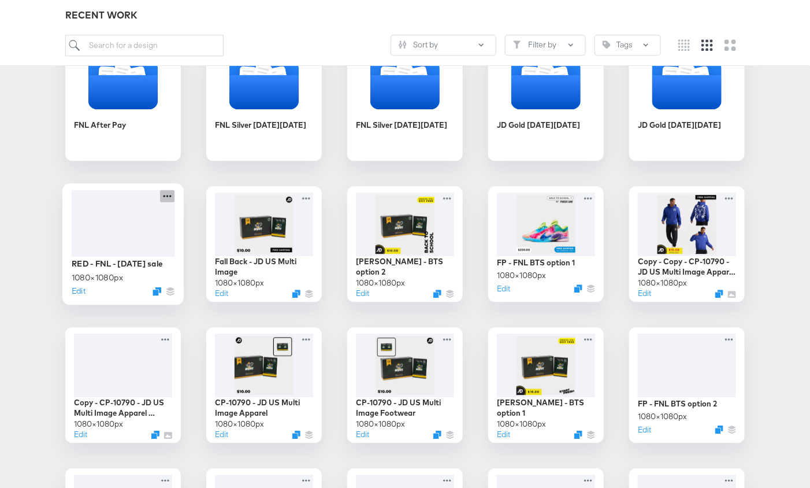
click at [169, 194] on icon at bounding box center [167, 196] width 14 height 12
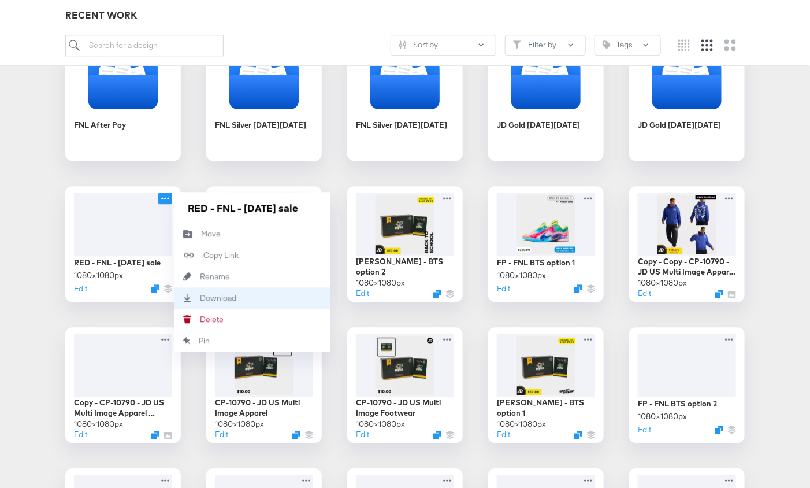
click at [200, 298] on div "Download Download" at bounding box center [200, 298] width 0 height 0
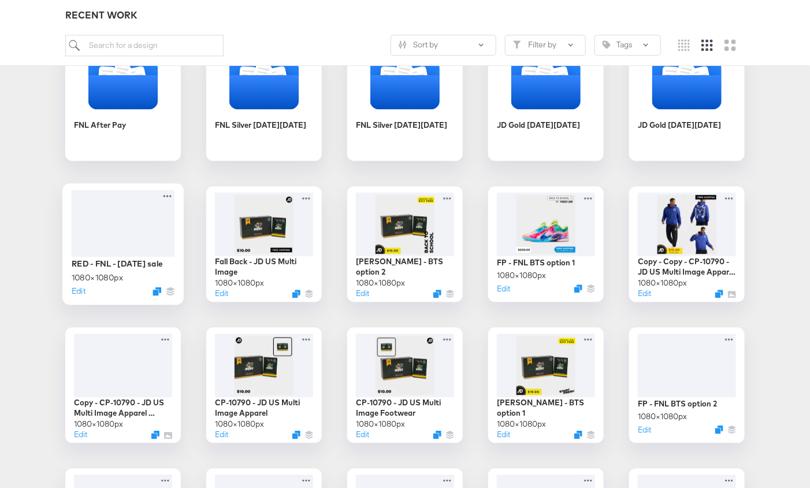
click at [119, 225] on div at bounding box center [123, 223] width 103 height 66
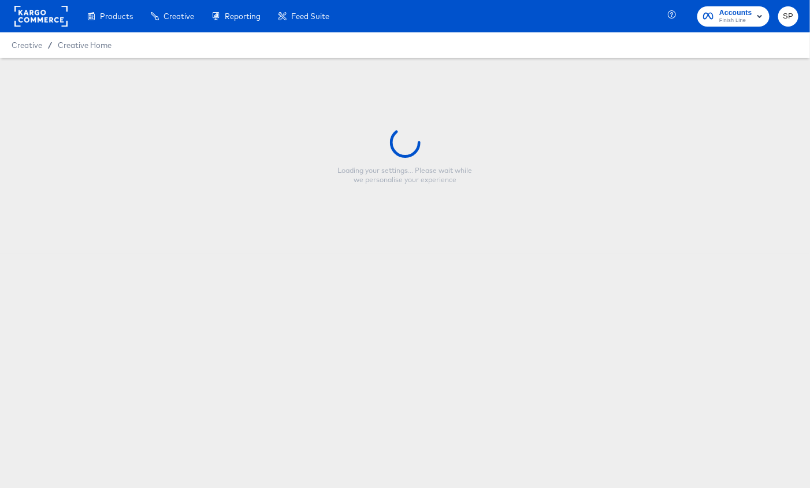
type input "RED - FNL - Labor Day sale"
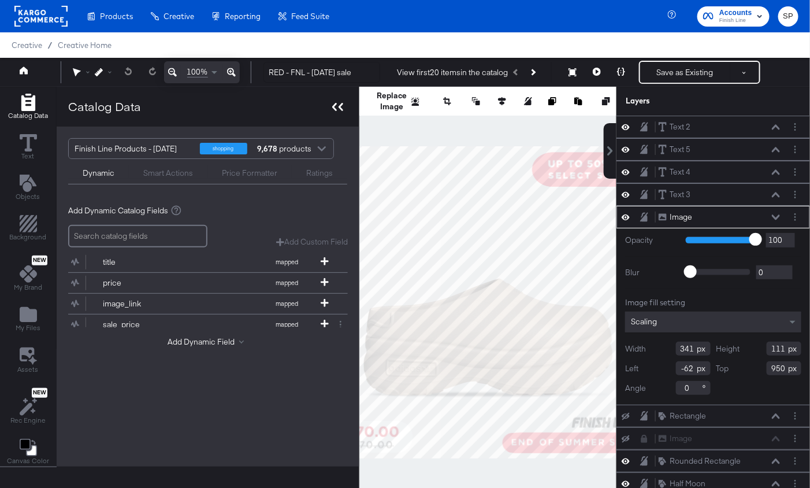
click at [340, 110] on icon at bounding box center [341, 107] width 5 height 8
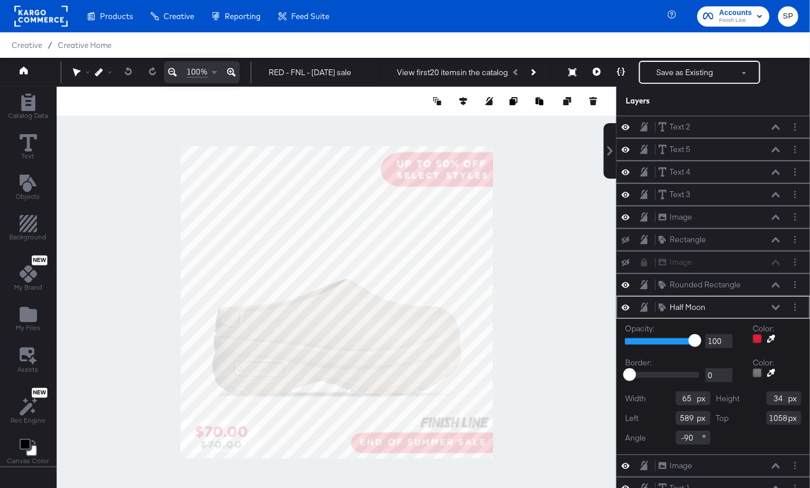
click at [561, 302] on div at bounding box center [337, 302] width 560 height 431
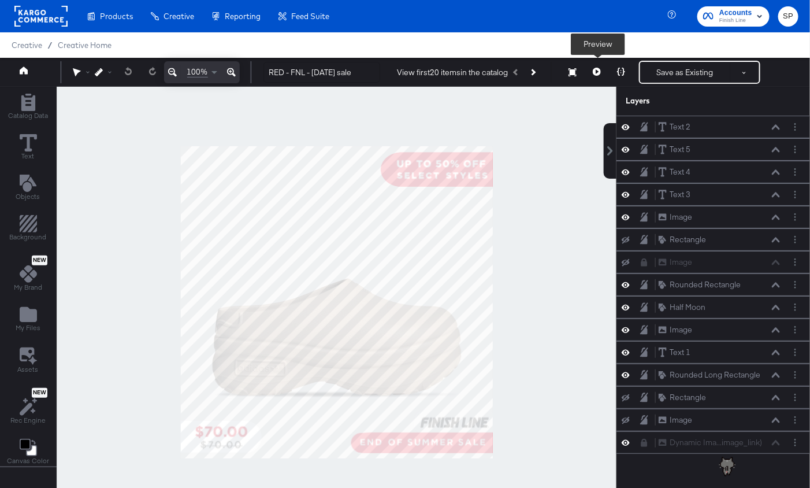
click at [602, 71] on button at bounding box center [597, 72] width 24 height 23
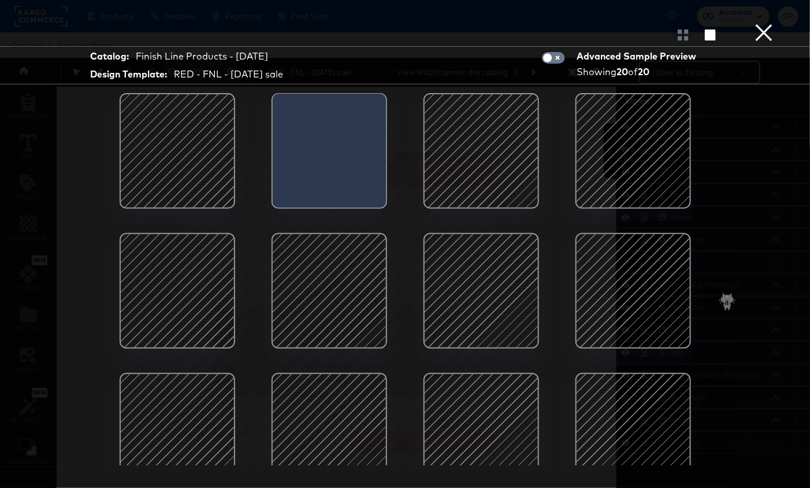
click at [203, 154] on div at bounding box center [177, 151] width 98 height 98
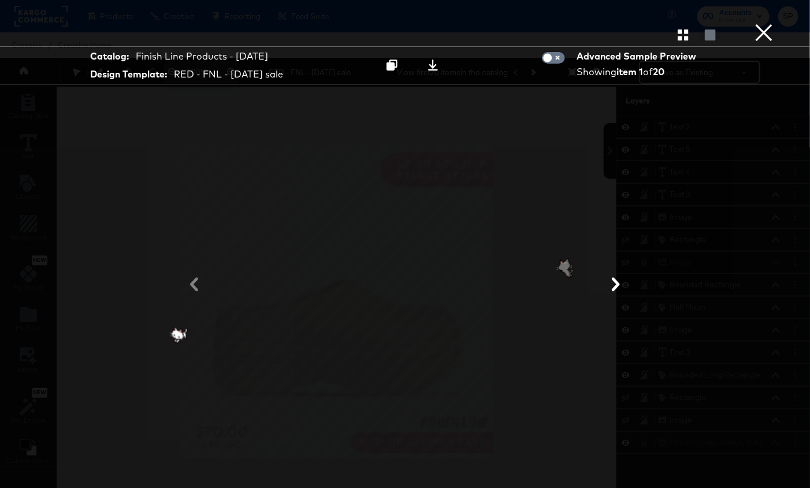
click at [763, 23] on button "×" at bounding box center [763, 11] width 23 height 23
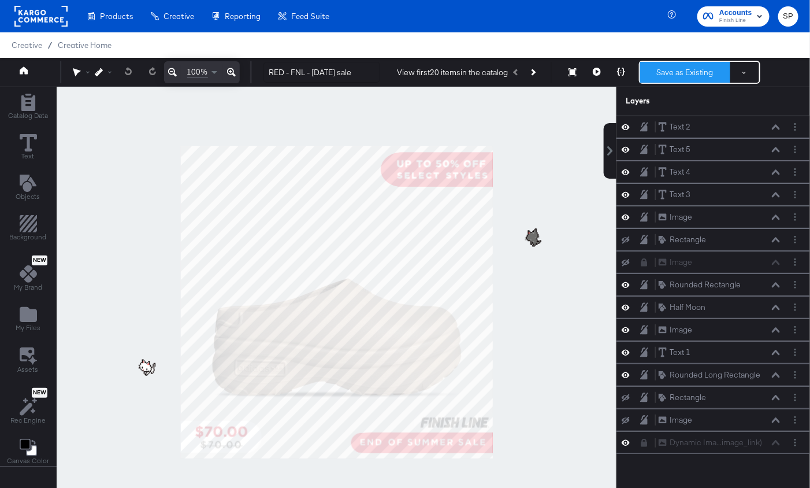
click at [692, 67] on button "Save as Existing" at bounding box center [685, 72] width 90 height 21
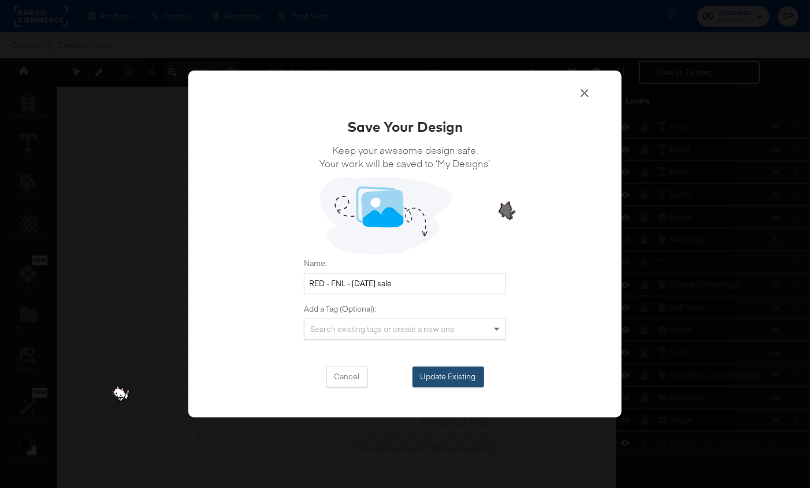
click at [417, 381] on button "Update Existing" at bounding box center [449, 376] width 72 height 21
